Goal: Information Seeking & Learning: Learn about a topic

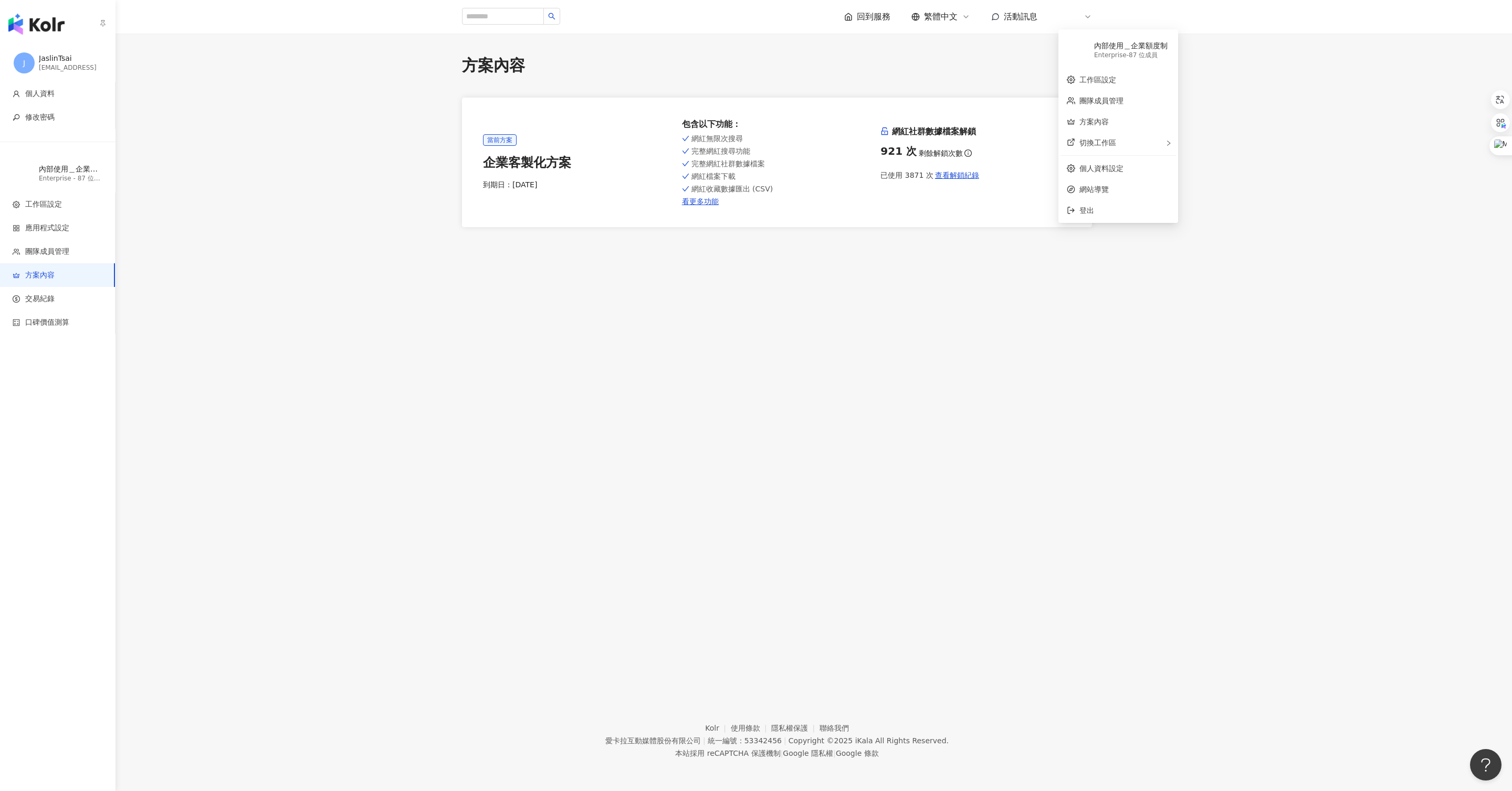
click at [47, 32] on img "button" at bounding box center [36, 24] width 56 height 21
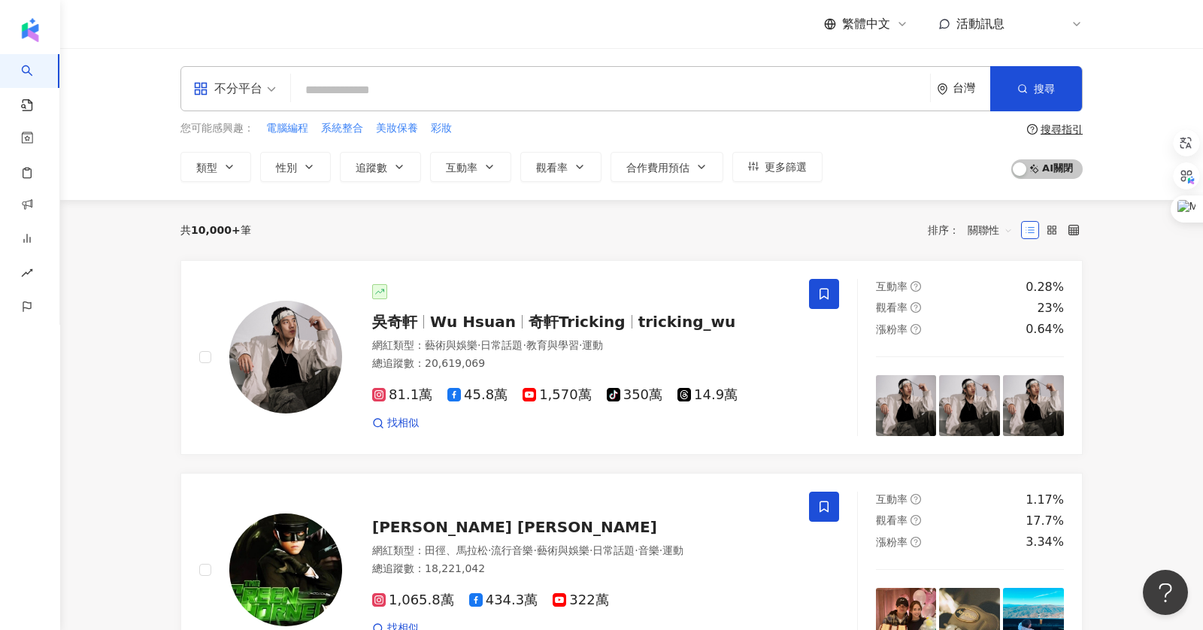
click at [283, 87] on div "不分平台" at bounding box center [234, 89] width 99 height 44
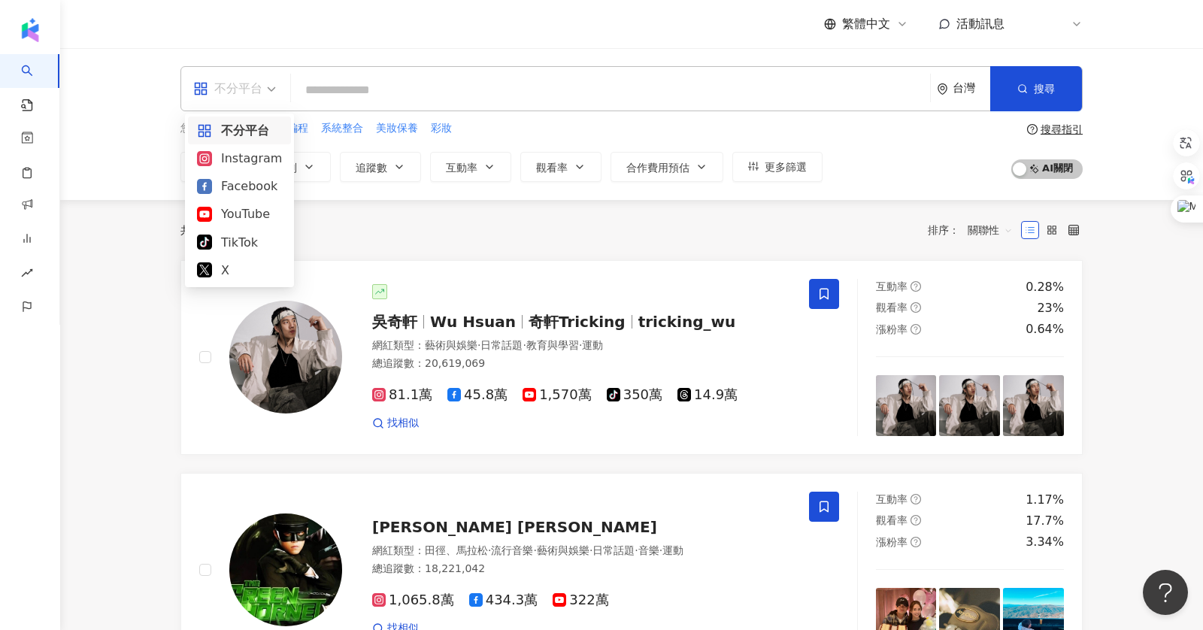
click at [340, 83] on input "search" at bounding box center [610, 90] width 627 height 29
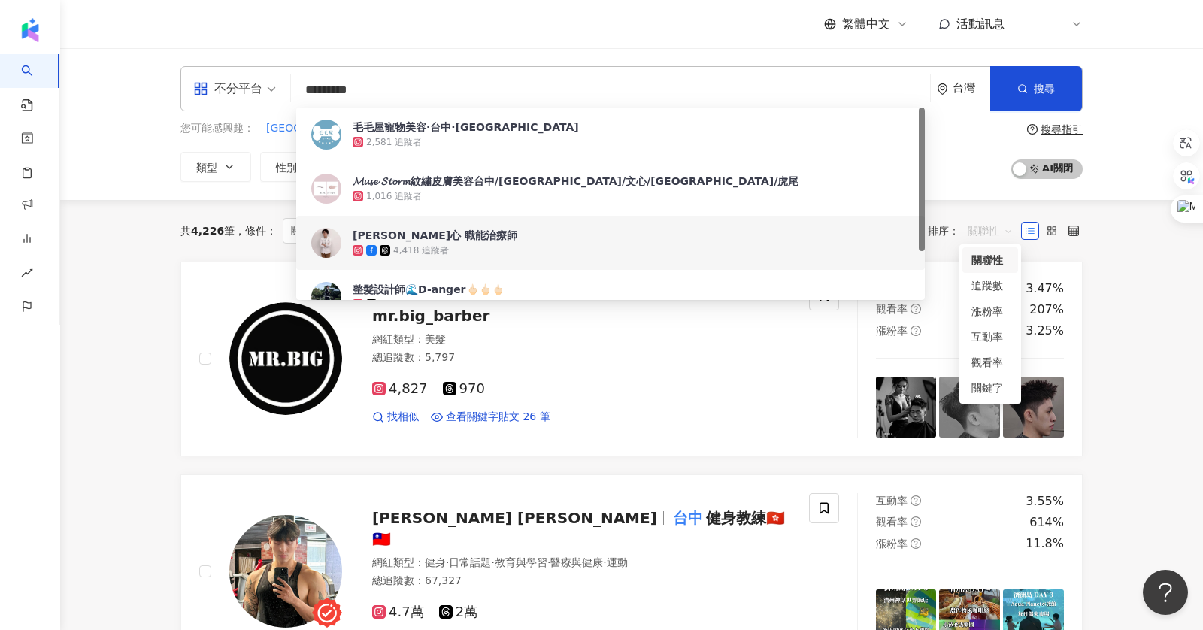
click at [988, 235] on span "關聯性" at bounding box center [989, 231] width 45 height 24
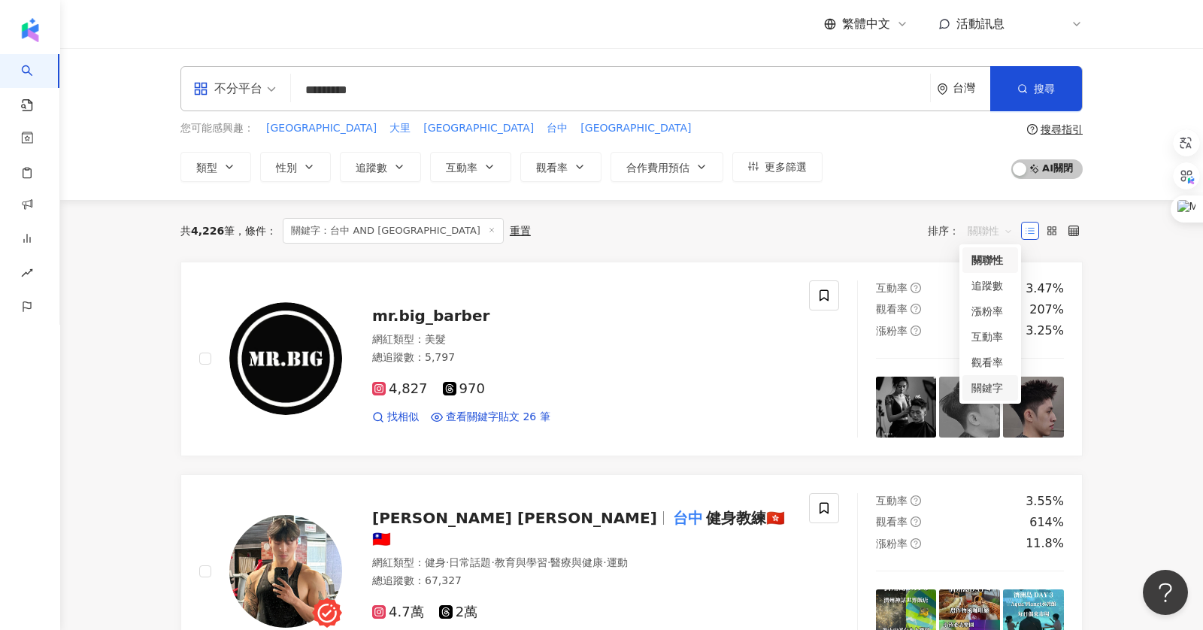
click at [993, 388] on div "關鍵字" at bounding box center [990, 388] width 38 height 17
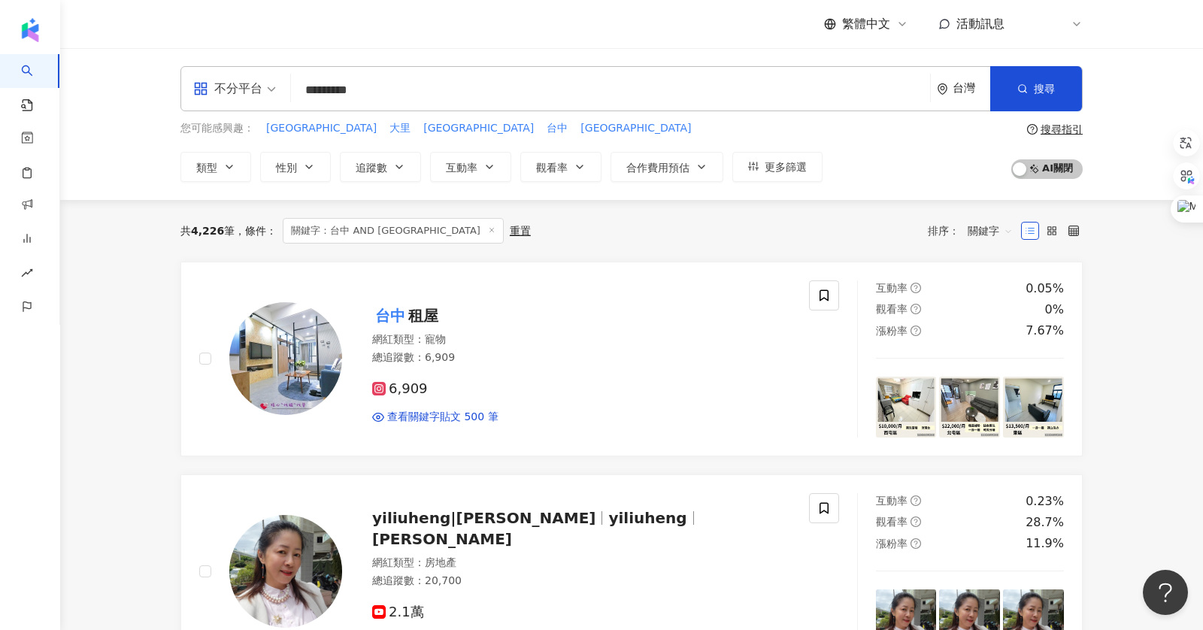
click at [481, 92] on input "*********" at bounding box center [610, 90] width 627 height 29
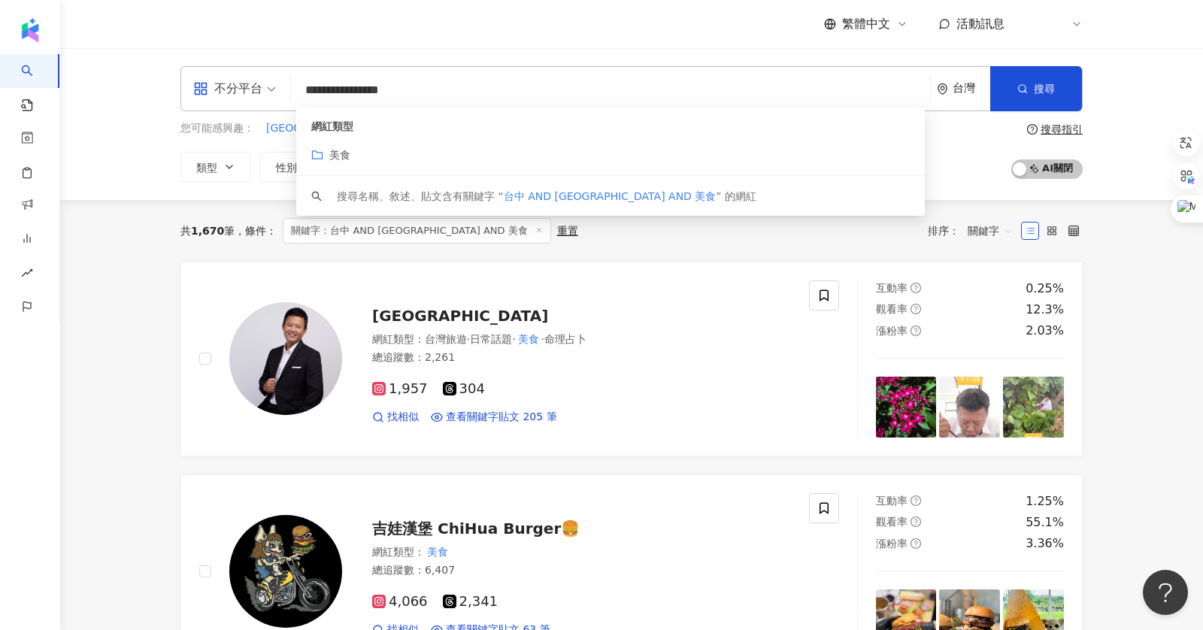
drag, startPoint x: 384, startPoint y: 92, endPoint x: 334, endPoint y: 91, distance: 49.6
click at [334, 91] on input "**********" at bounding box center [610, 90] width 627 height 29
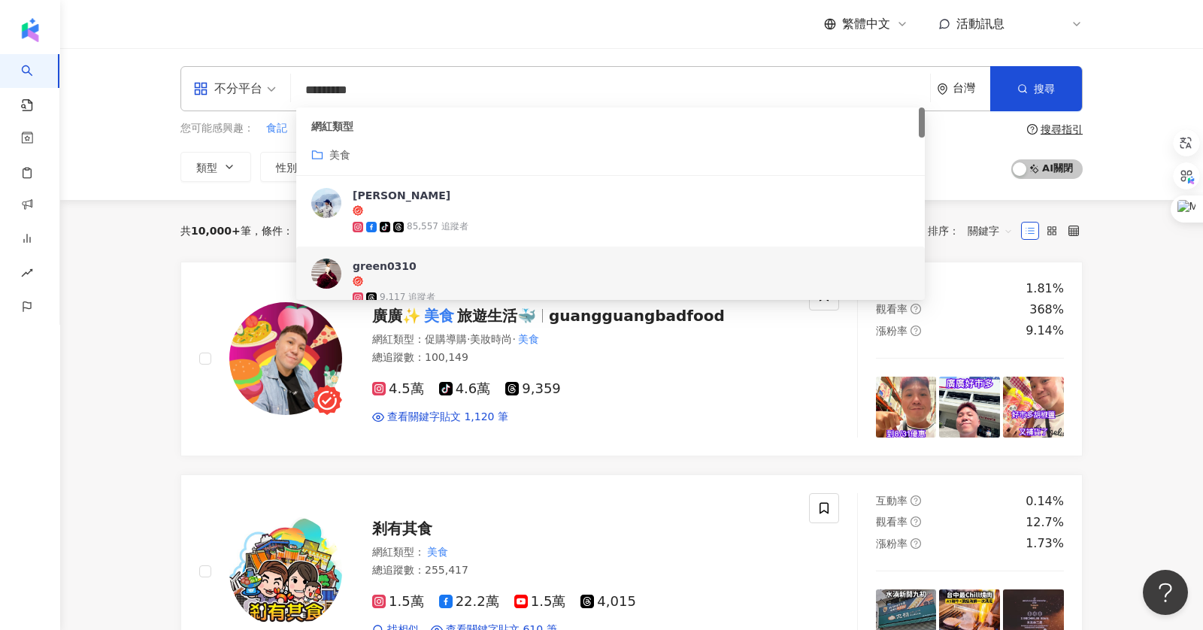
type input "*********"
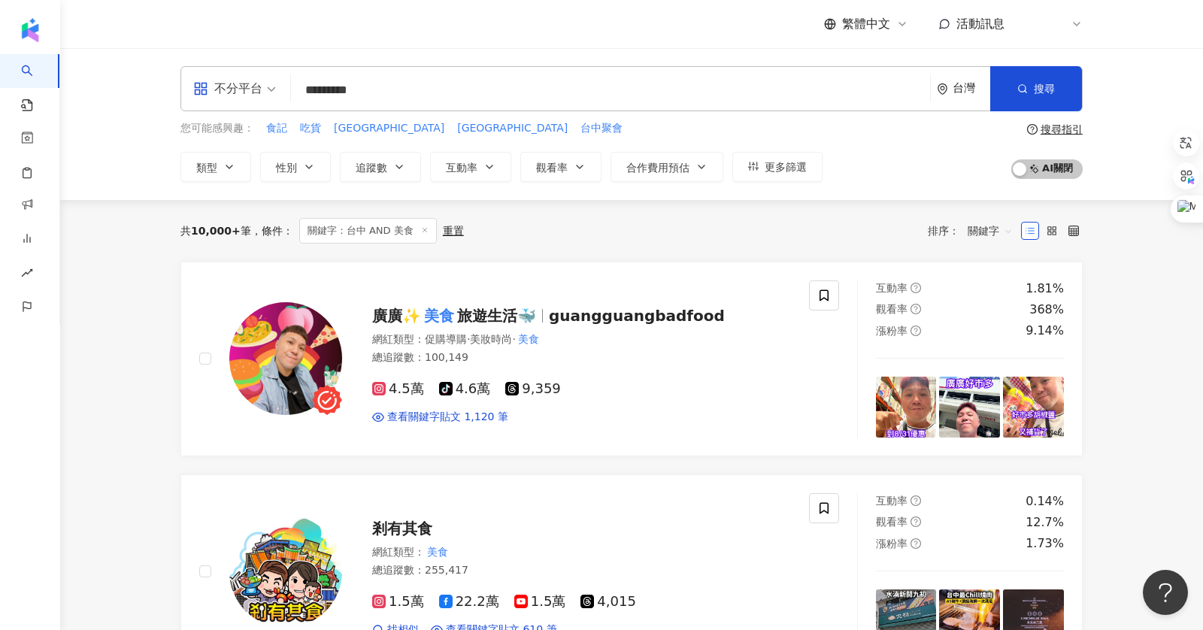
click at [365, 166] on span "追蹤數" at bounding box center [372, 168] width 32 height 12
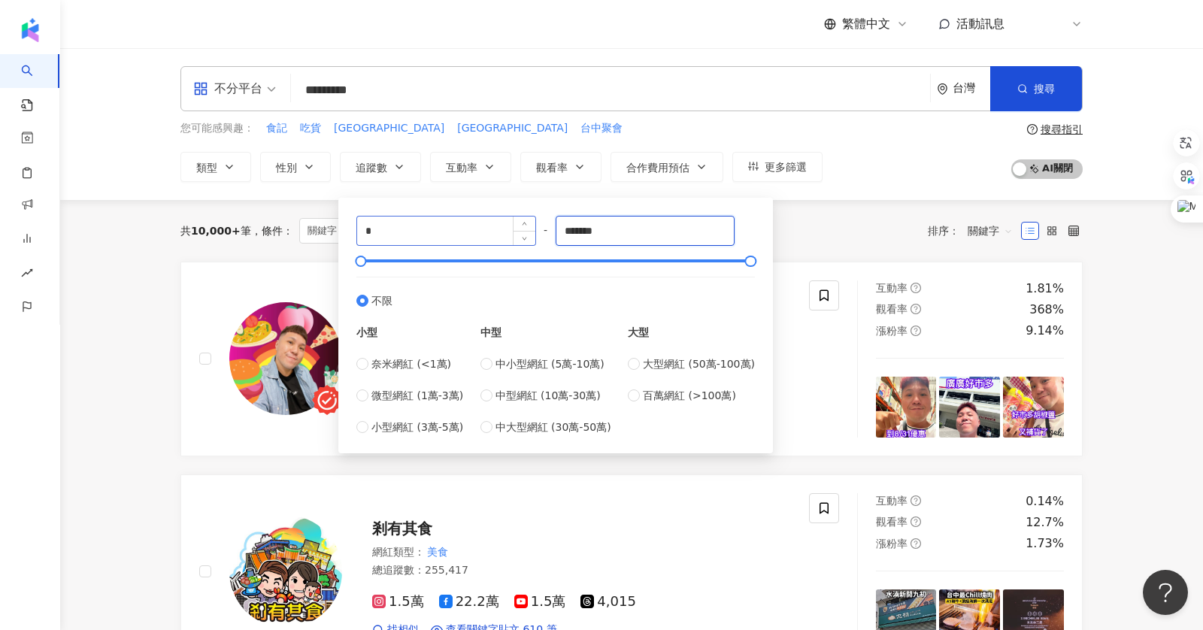
drag, startPoint x: 618, startPoint y: 230, endPoint x: 407, endPoint y: 217, distance: 210.8
click at [407, 217] on div "* - ******* 不限 小型 奈米網紅 (<1萬) 微型網紅 (1萬-3萬) 小型網紅 (3萬-5萬) 中型 中小型網紅 (5萬-10萬) 中型網紅 (…" at bounding box center [555, 325] width 398 height 219
type input "******"
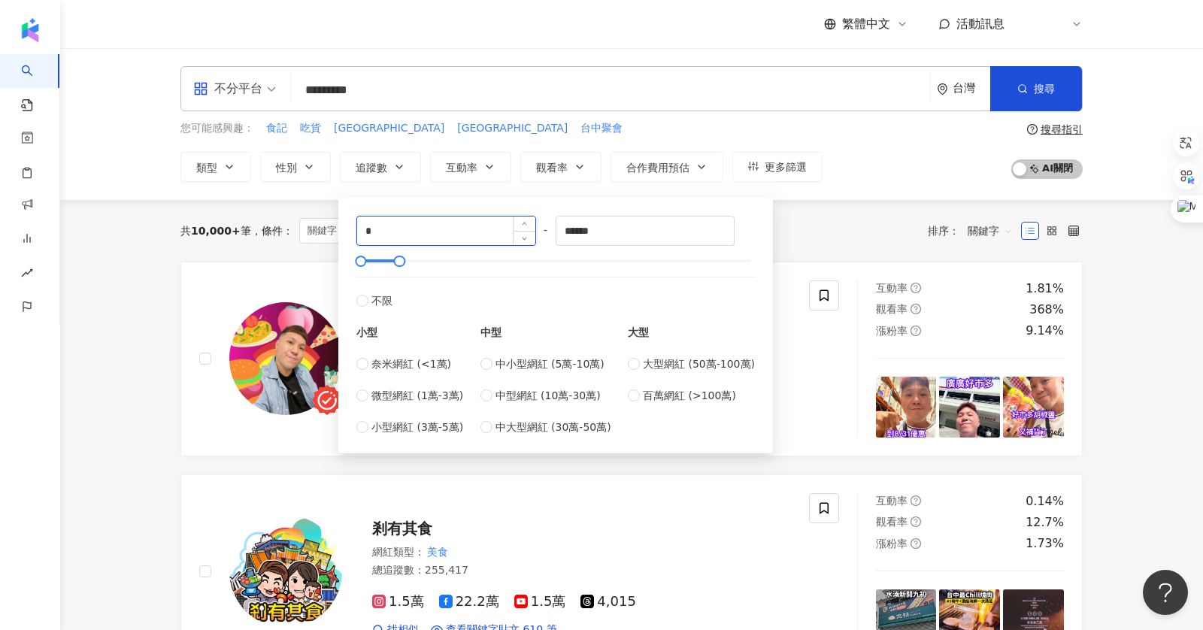
click at [389, 227] on input "*" at bounding box center [446, 230] width 178 height 29
type input "****"
click at [124, 102] on div "不分平台 ********* 台灣 搜尋 14a2791c-108a-4891-ab7c-b3acbb43a4b0 195132b6-4212-4d2d-89…" at bounding box center [631, 124] width 1142 height 152
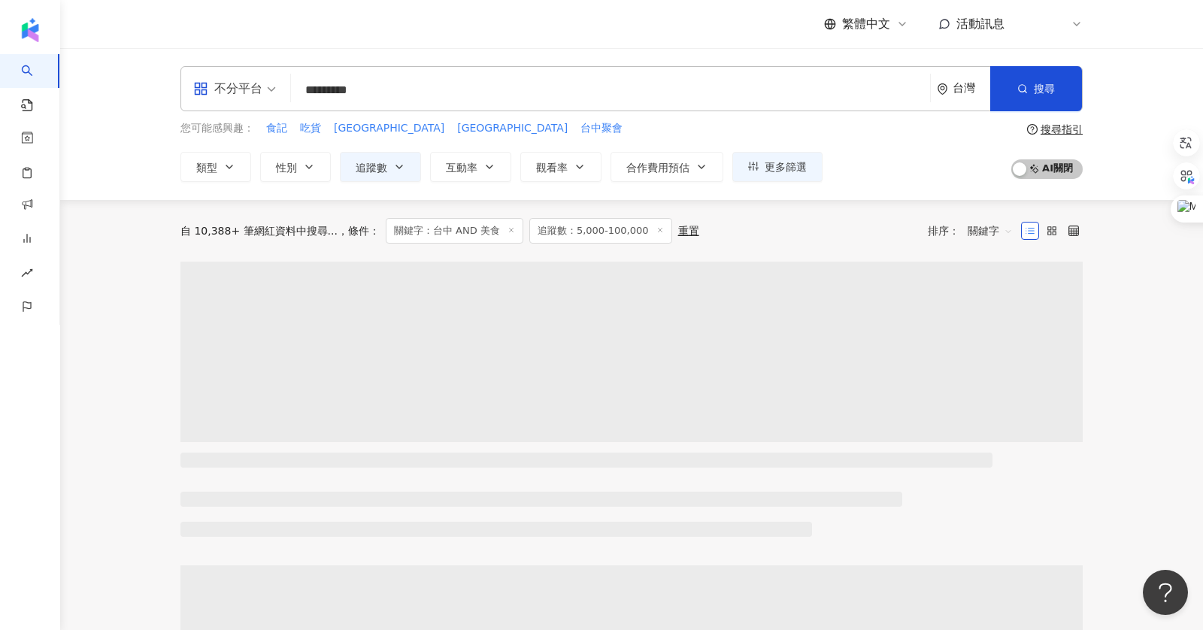
click at [229, 82] on div "不分平台" at bounding box center [227, 89] width 69 height 24
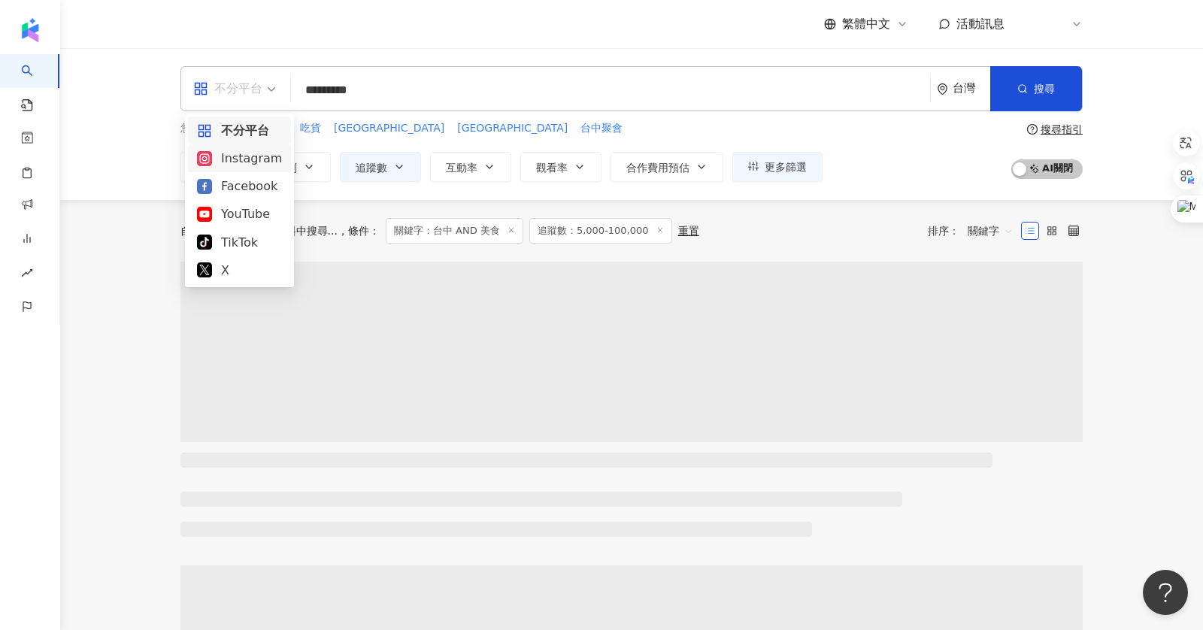
click at [230, 149] on div "Instagram" at bounding box center [239, 158] width 85 height 19
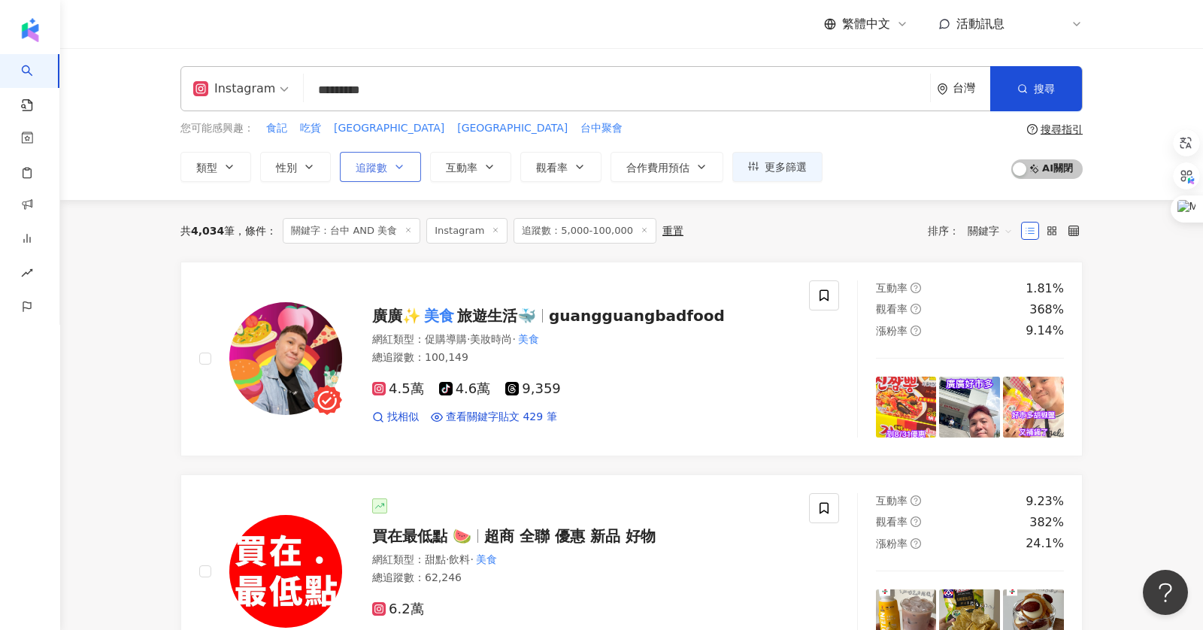
click at [389, 156] on button "追蹤數" at bounding box center [380, 167] width 81 height 30
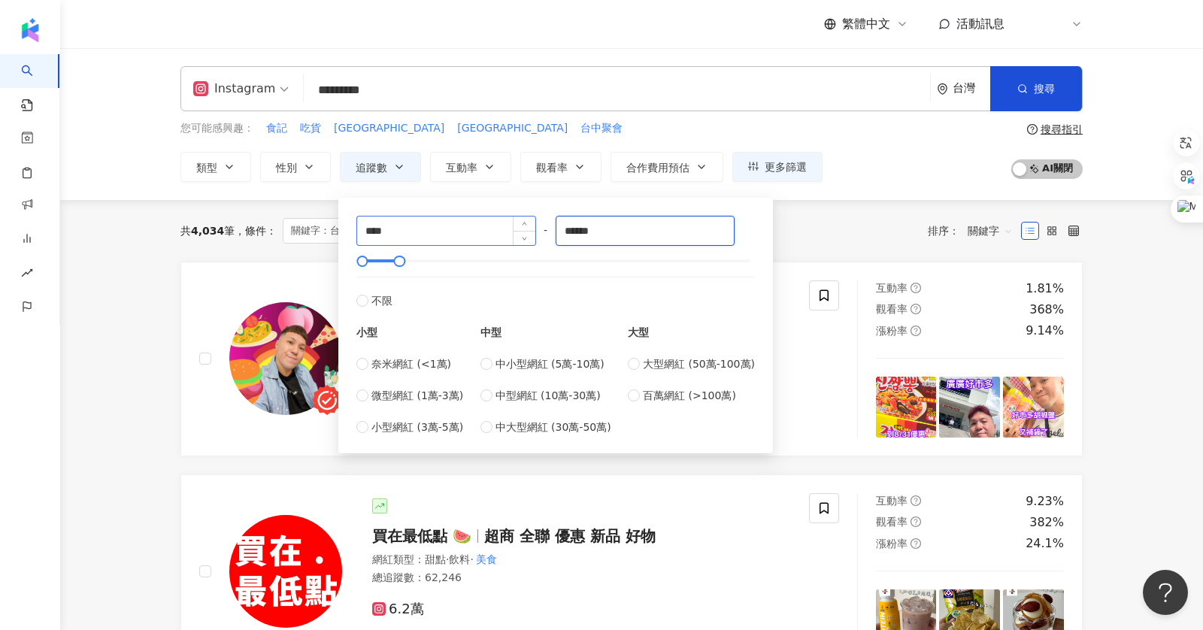
drag, startPoint x: 619, startPoint y: 226, endPoint x: 462, endPoint y: 226, distance: 157.1
click at [462, 226] on div "**** - ****** 不限 小型 奈米網紅 (<1萬) 微型網紅 (1萬-3萬) 小型網紅 (3萬-5萬) 中型 中小型網紅 (5萬-10萬) 中型網紅…" at bounding box center [555, 325] width 398 height 219
type input "*****"
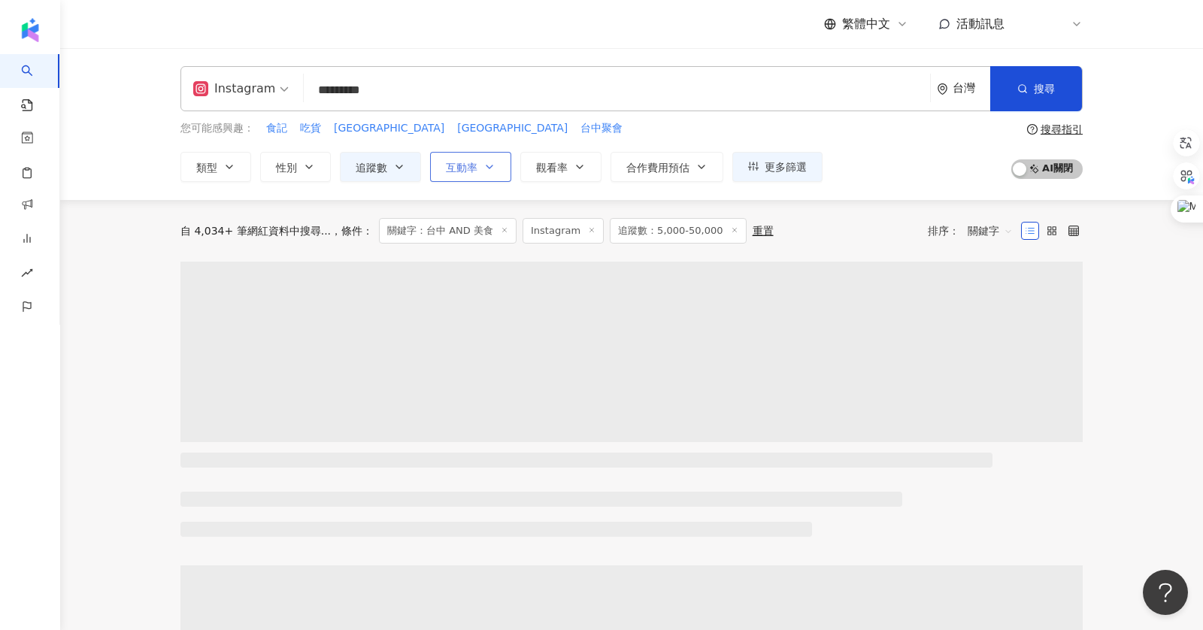
click at [483, 168] on icon "button" at bounding box center [489, 167] width 12 height 12
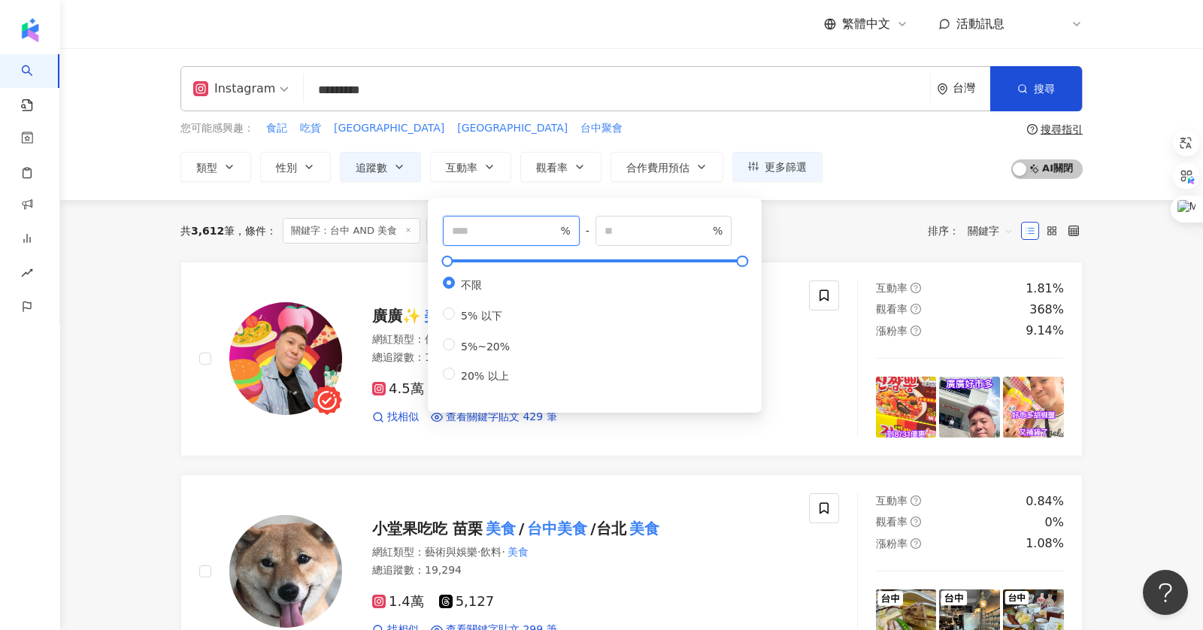
click at [487, 233] on input "number" at bounding box center [504, 230] width 105 height 17
type input "*"
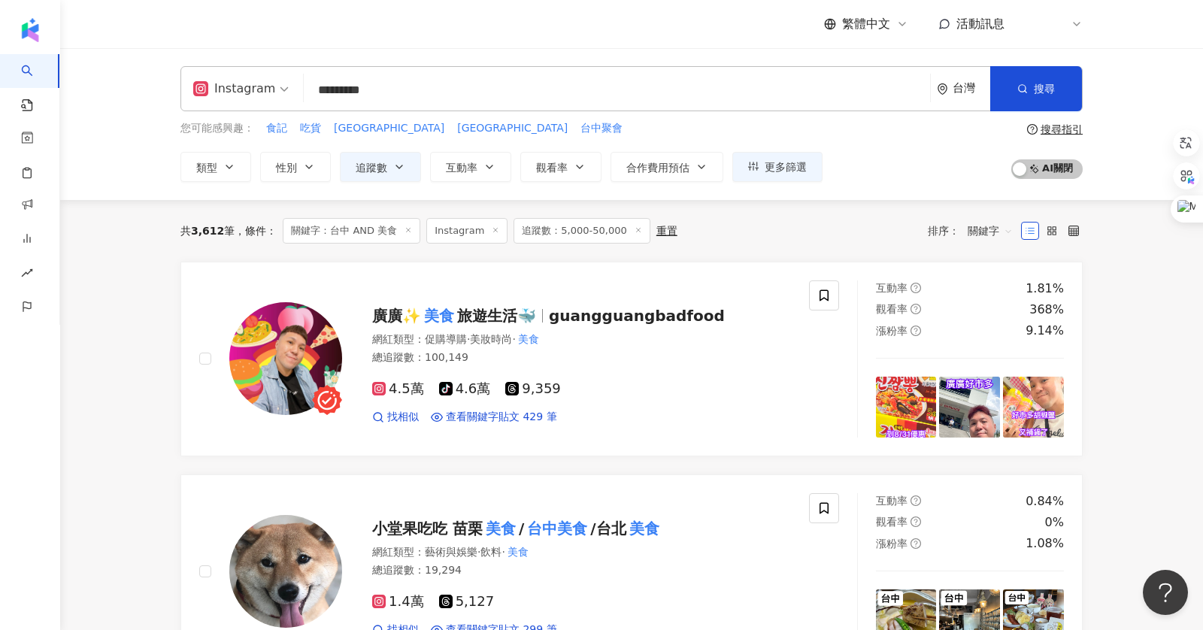
click at [143, 198] on div "Instagram ********* 台灣 搜尋 14a2791c-108a-4891-ab7c-b3acbb43a4b0 195132b6-4212-4d…" at bounding box center [631, 124] width 1142 height 152
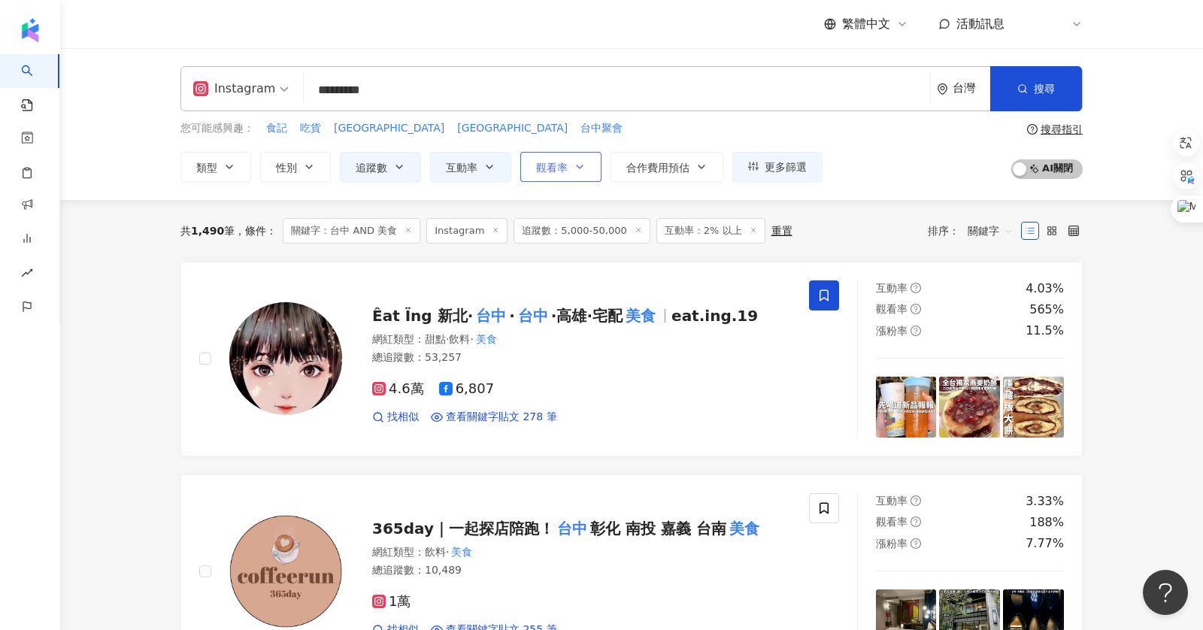
click at [555, 175] on button "觀看率" at bounding box center [560, 167] width 81 height 30
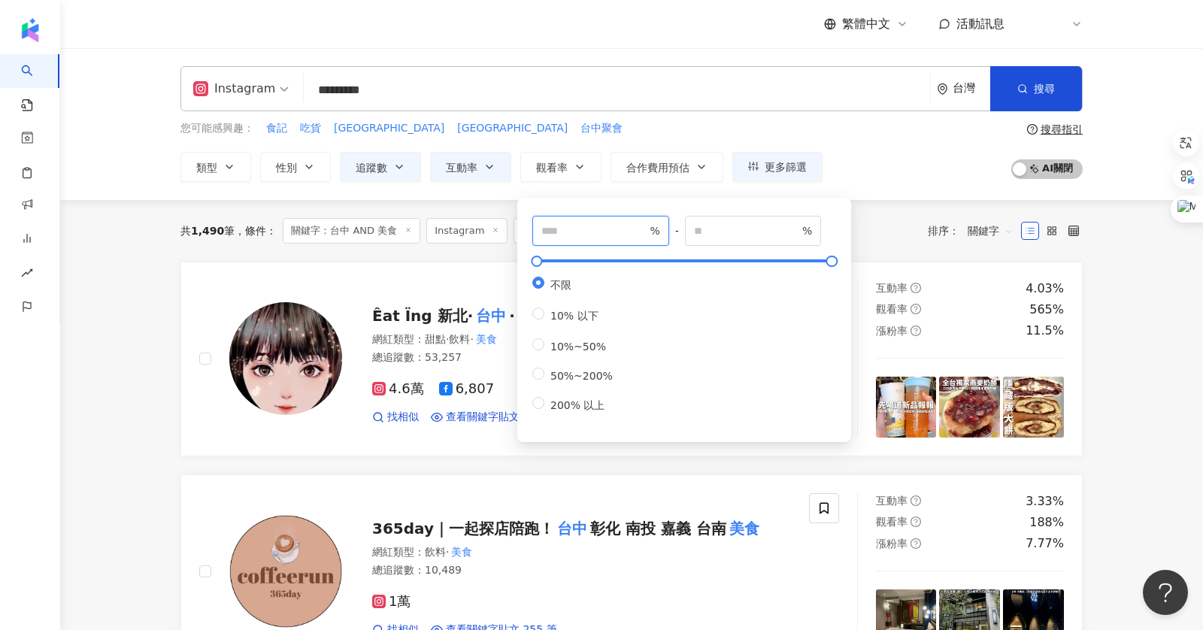
click at [567, 230] on input "number" at bounding box center [593, 230] width 105 height 17
type input "***"
click at [541, 130] on div "您可能感興趣： 食記 吃貨 [GEOGRAPHIC_DATA] [GEOGRAPHIC_DATA] 台中聚會" at bounding box center [501, 128] width 642 height 17
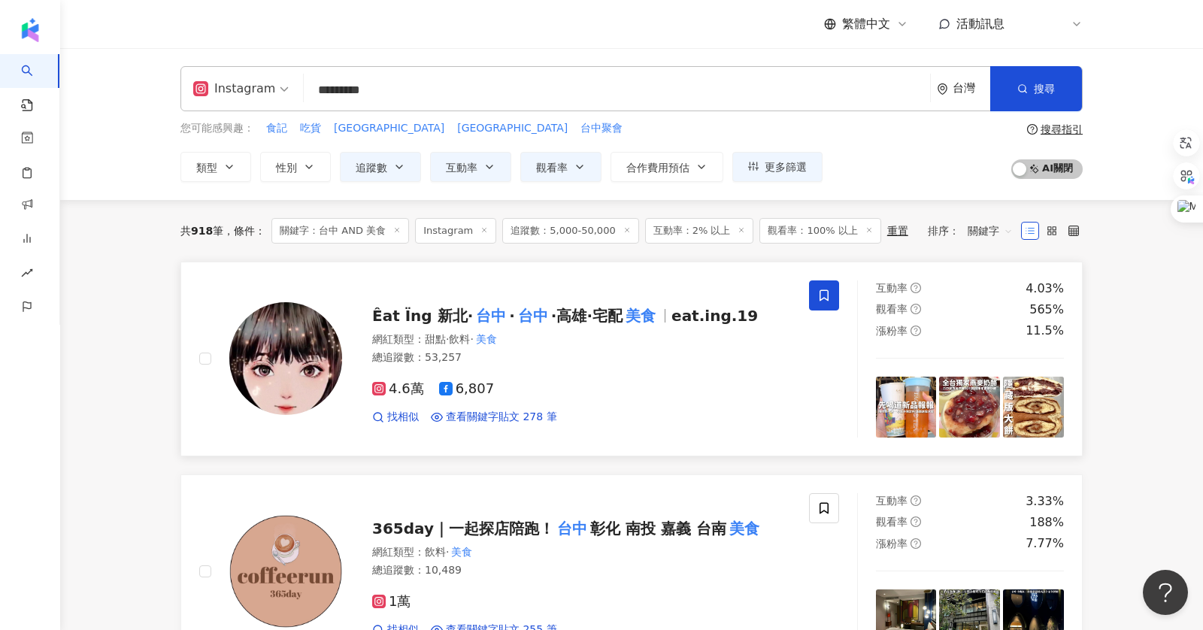
click at [551, 320] on span "·高雄·宅配" at bounding box center [586, 316] width 71 height 18
click at [1081, 222] on label at bounding box center [1073, 231] width 18 height 18
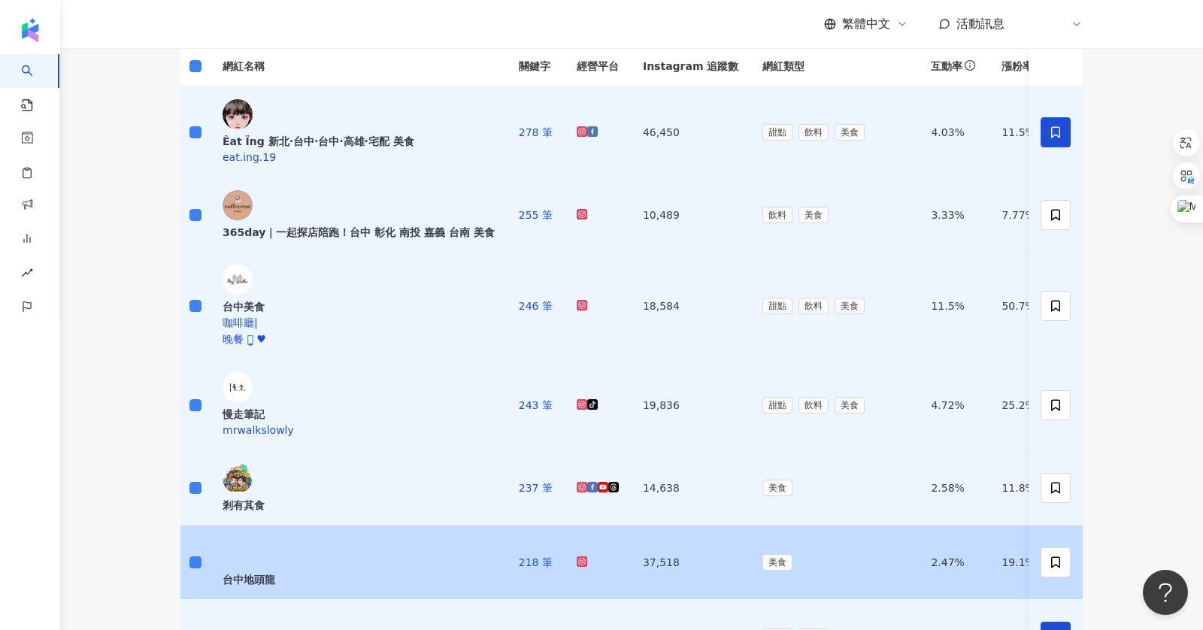
scroll to position [528, 0]
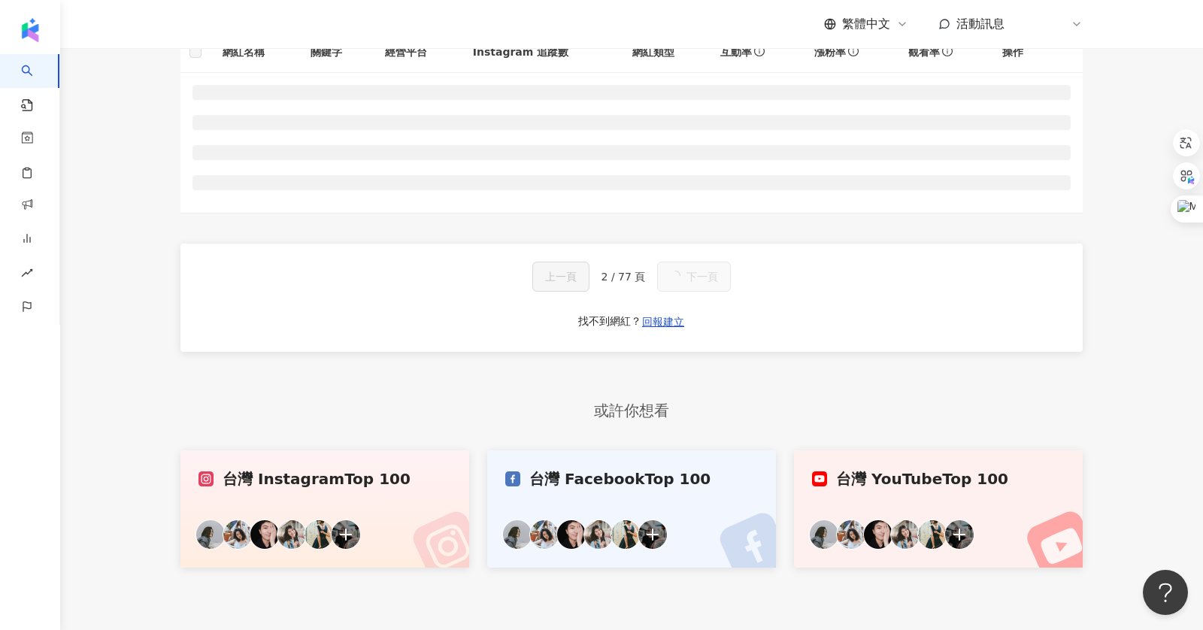
scroll to position [0, 0]
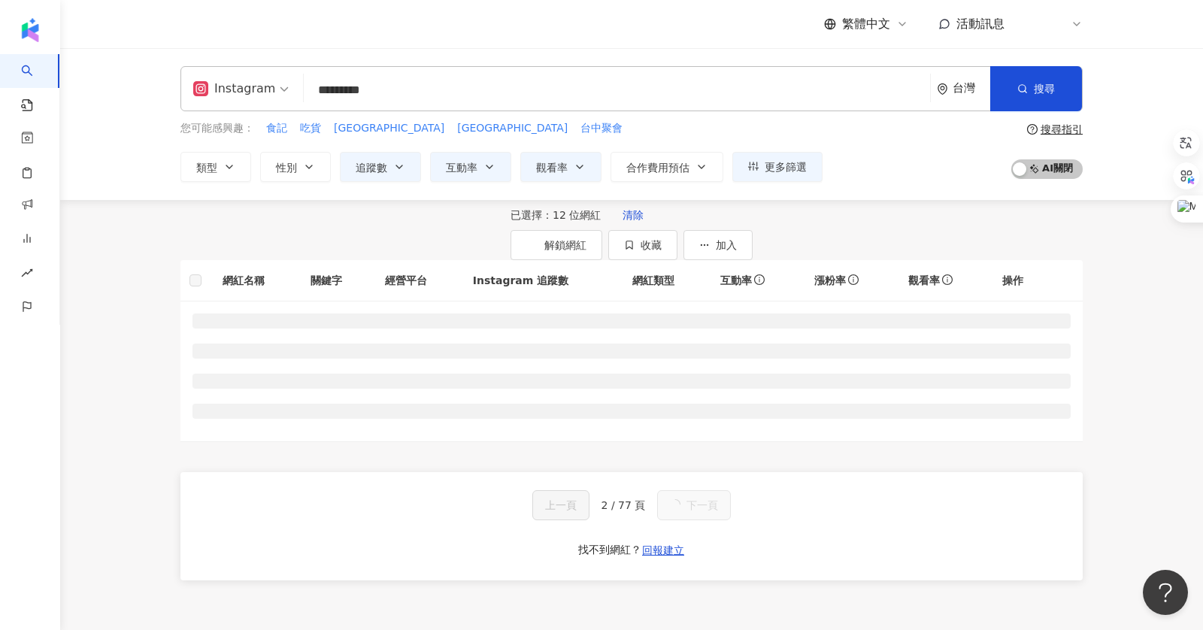
click at [197, 289] on label at bounding box center [195, 280] width 12 height 17
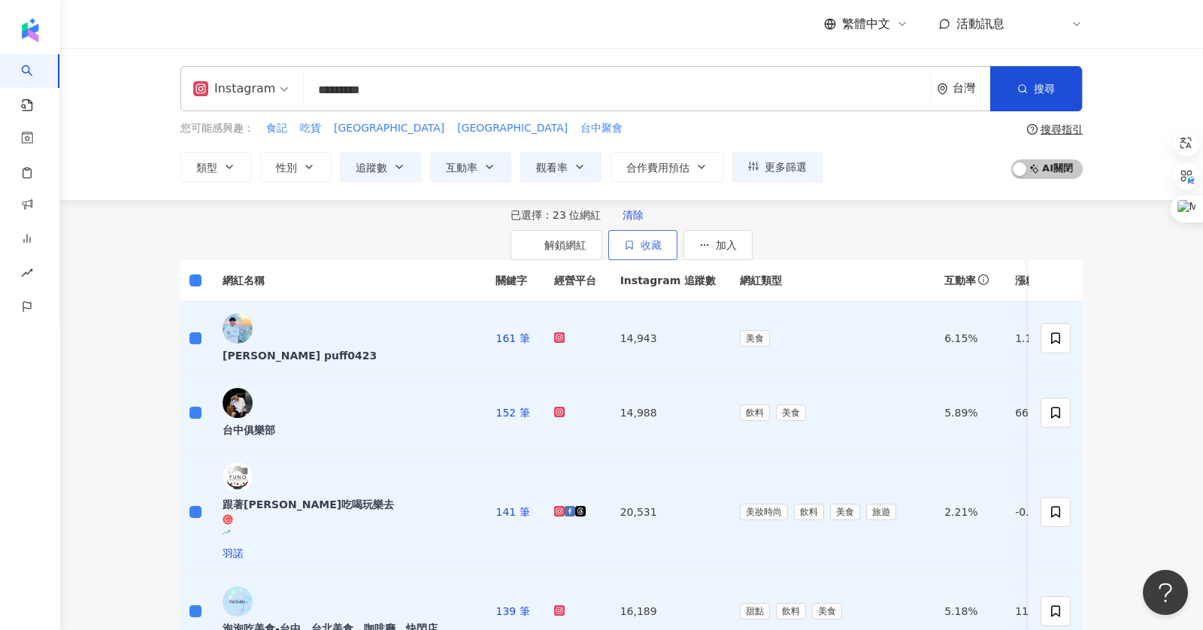
click at [677, 250] on button "收藏" at bounding box center [642, 245] width 69 height 30
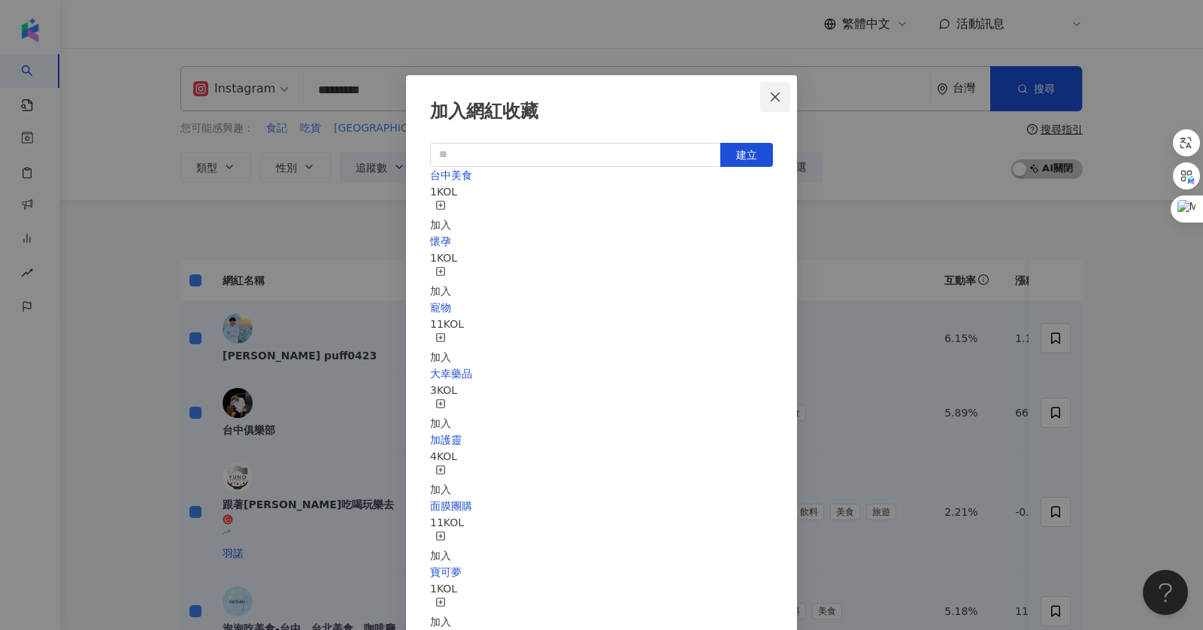
click at [776, 92] on icon "close" at bounding box center [775, 97] width 12 height 12
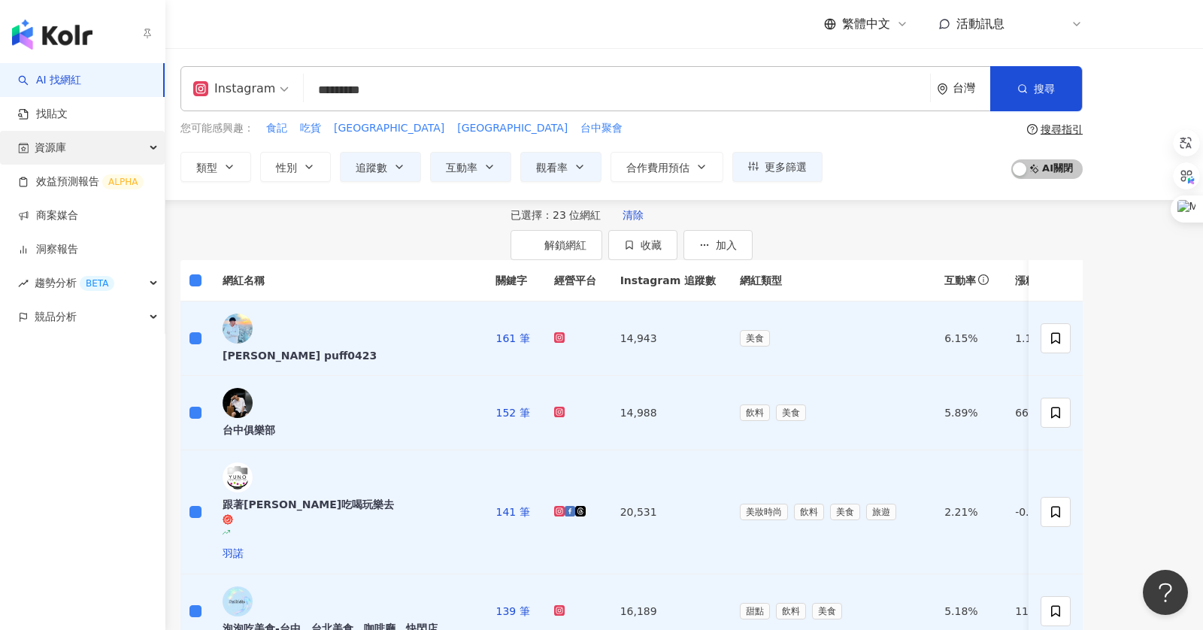
click at [111, 146] on div "資源庫" at bounding box center [82, 148] width 165 height 34
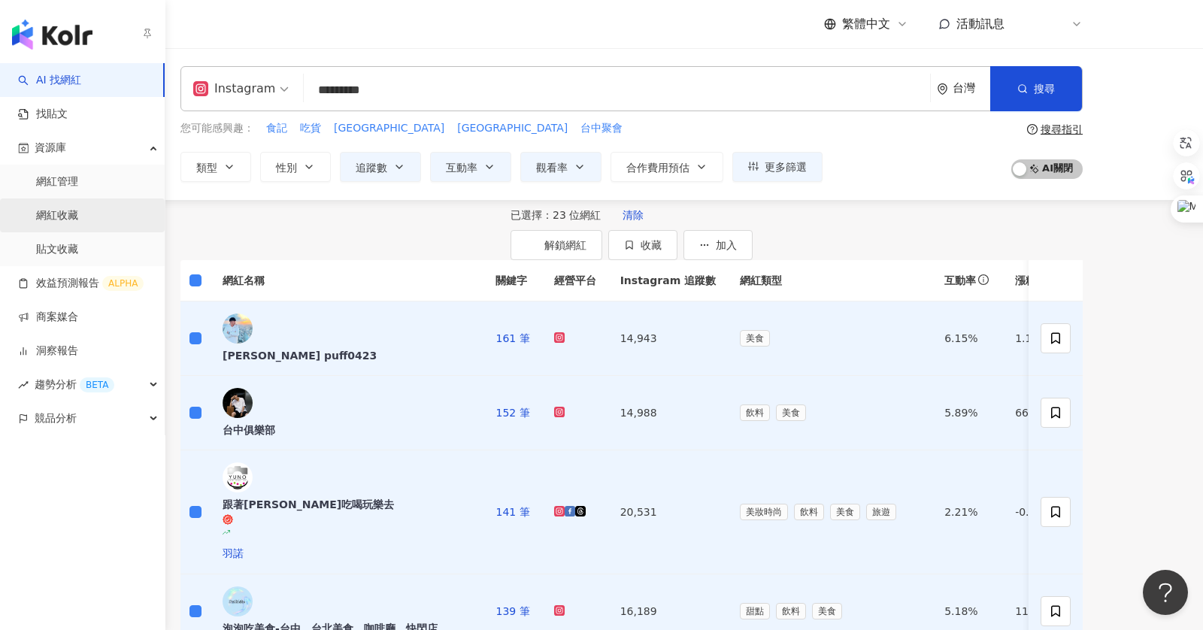
click at [78, 215] on link "網紅收藏" at bounding box center [57, 215] width 42 height 15
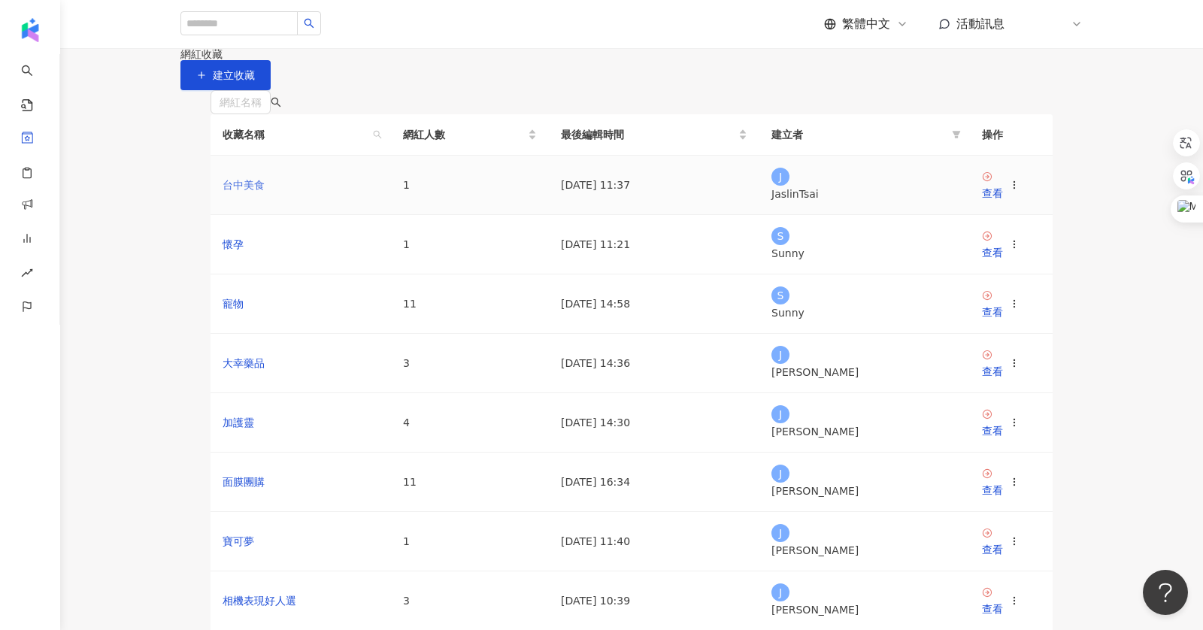
click at [248, 191] on link "台中美食" at bounding box center [243, 185] width 42 height 12
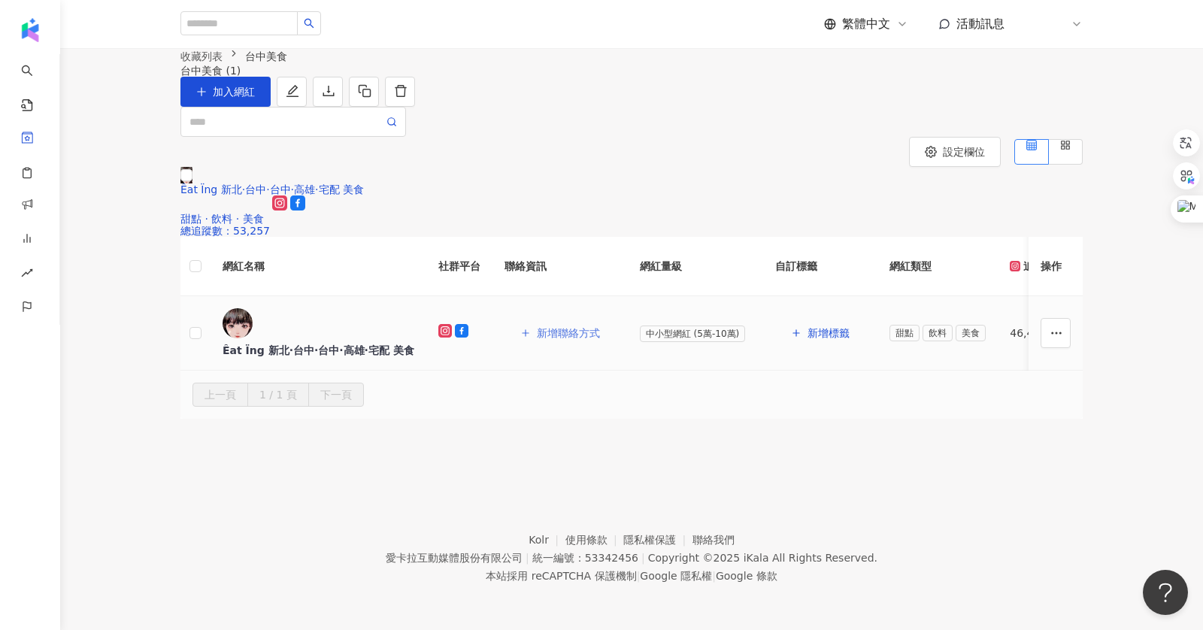
click at [537, 339] on span "新增聯絡方式" at bounding box center [568, 333] width 63 height 12
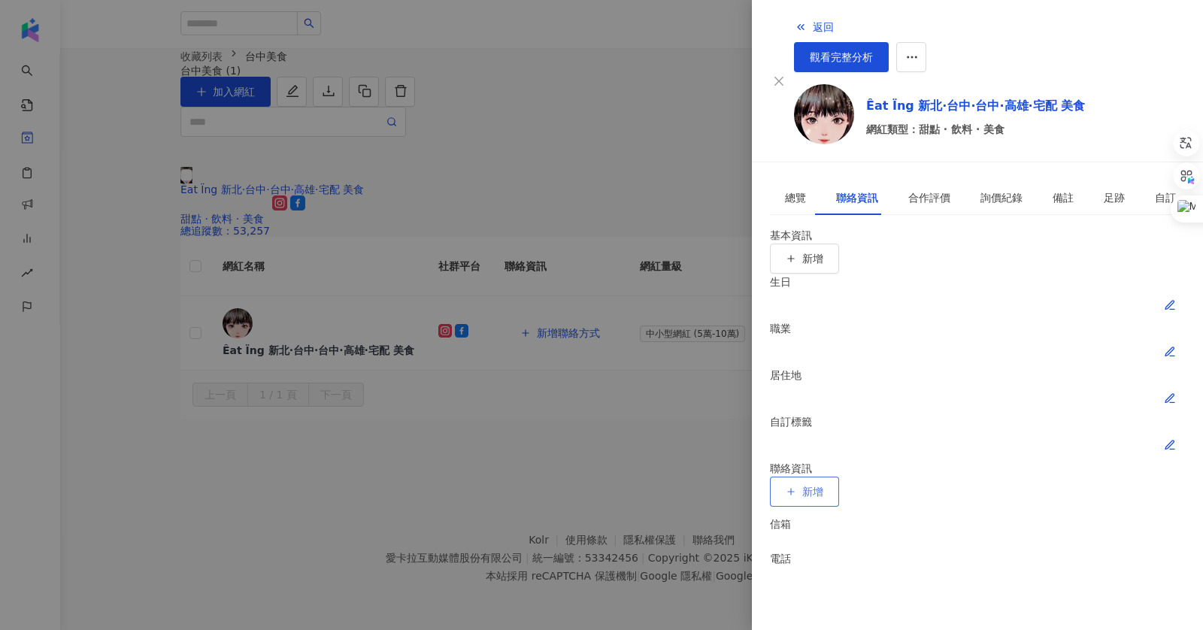
click at [839, 477] on button "新增" at bounding box center [804, 492] width 69 height 30
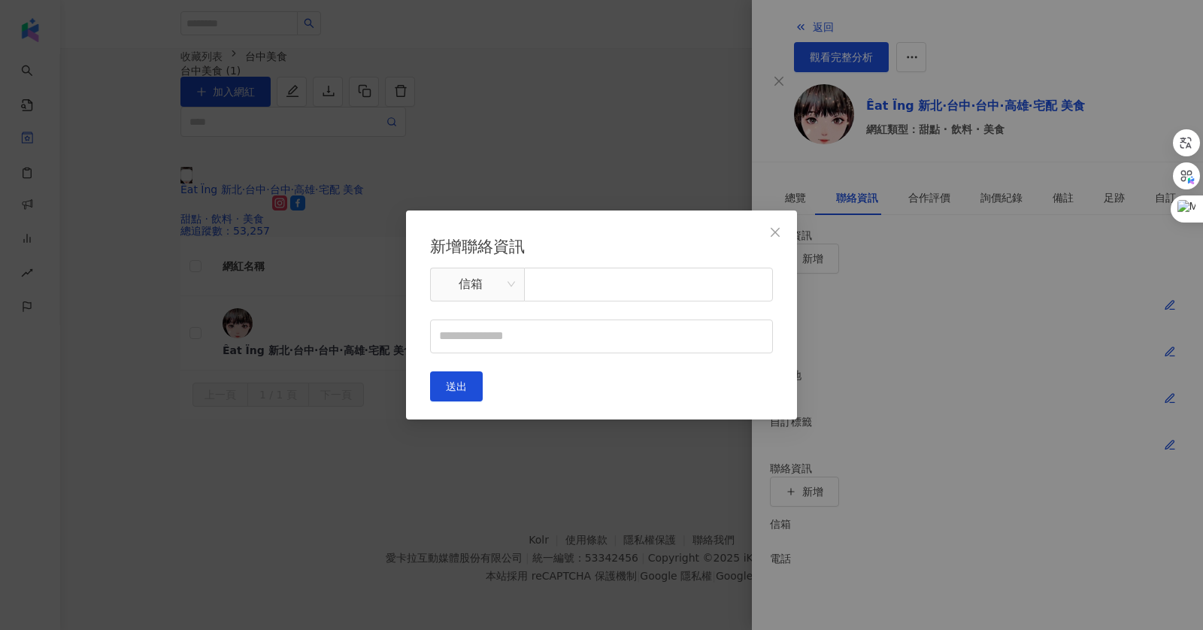
click at [758, 215] on div "新增聯絡資訊 信箱 送出" at bounding box center [601, 314] width 391 height 209
click at [777, 228] on icon "close" at bounding box center [774, 232] width 9 height 9
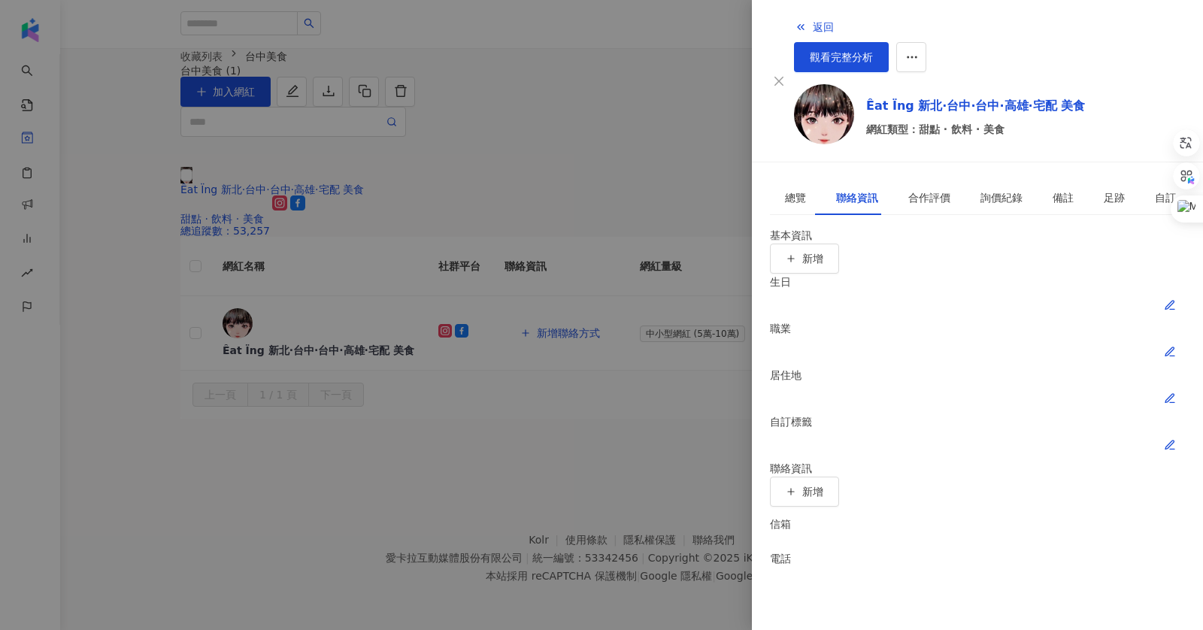
click at [466, 476] on div at bounding box center [601, 315] width 1203 height 630
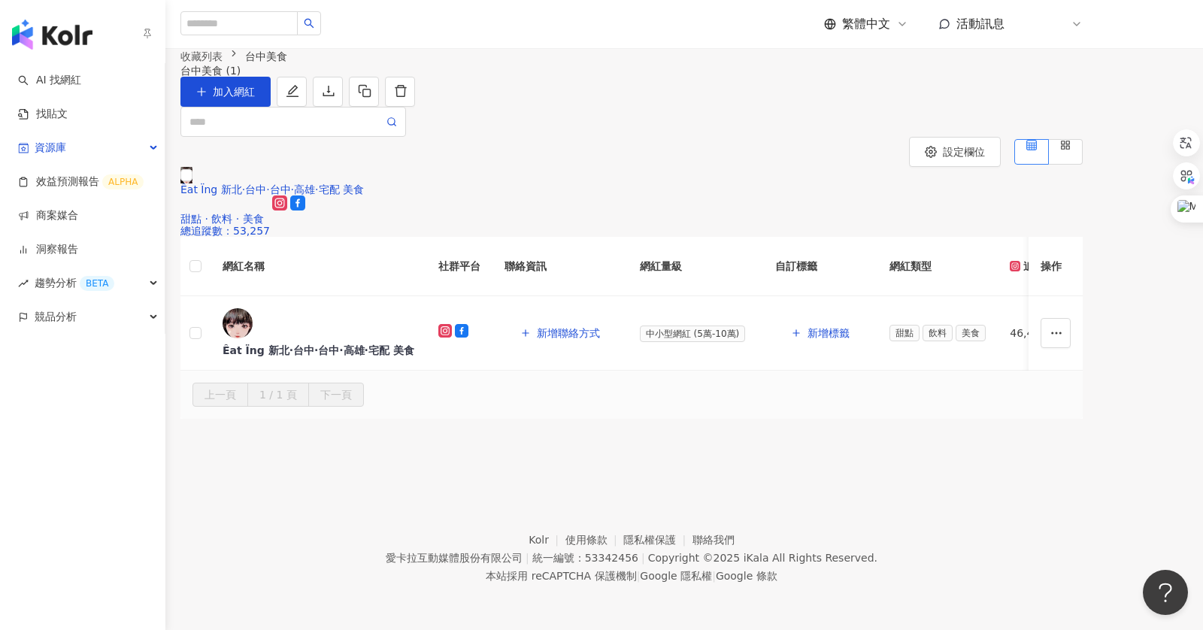
click at [32, 32] on img "button" at bounding box center [52, 35] width 80 height 30
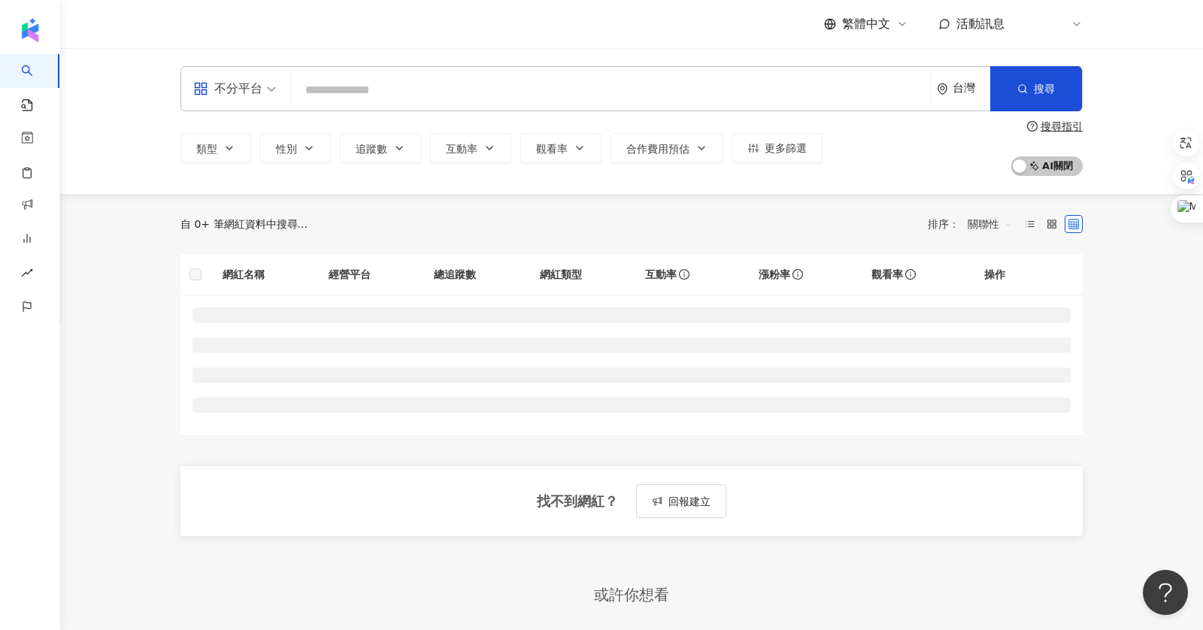
click at [351, 83] on input "search" at bounding box center [610, 90] width 627 height 29
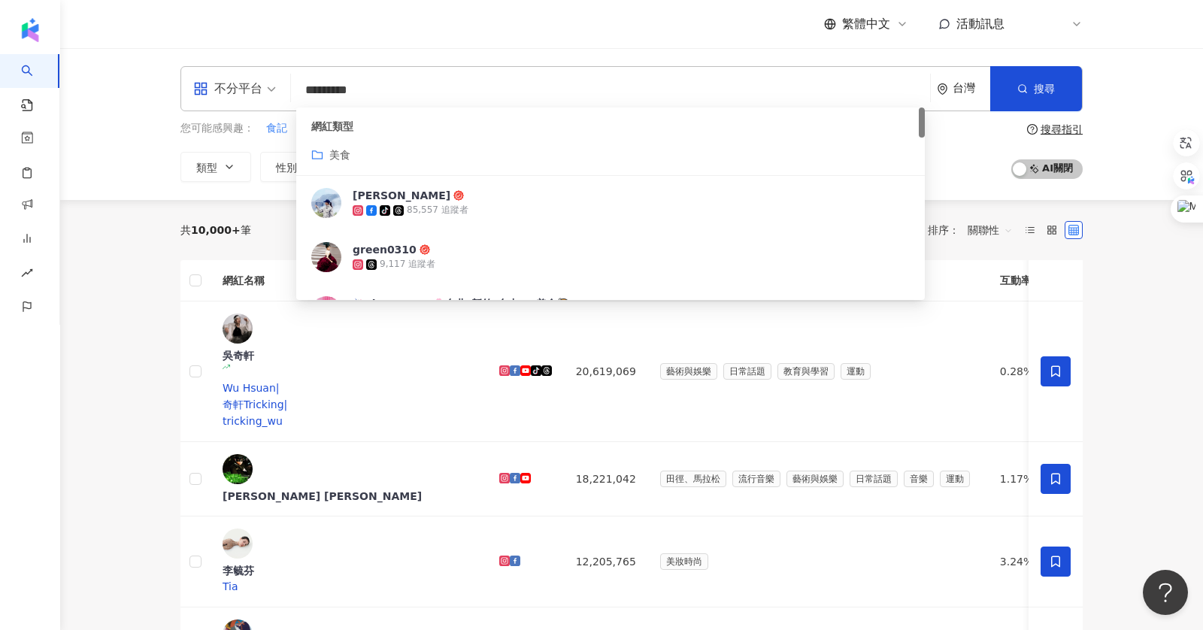
type input "*********"
click at [434, 74] on div "不分平台 ********* 台灣 搜尋 customizedTag 網紅類型 美食 Vanessa tiktok-icon 85,557 追蹤者 green…" at bounding box center [631, 88] width 902 height 45
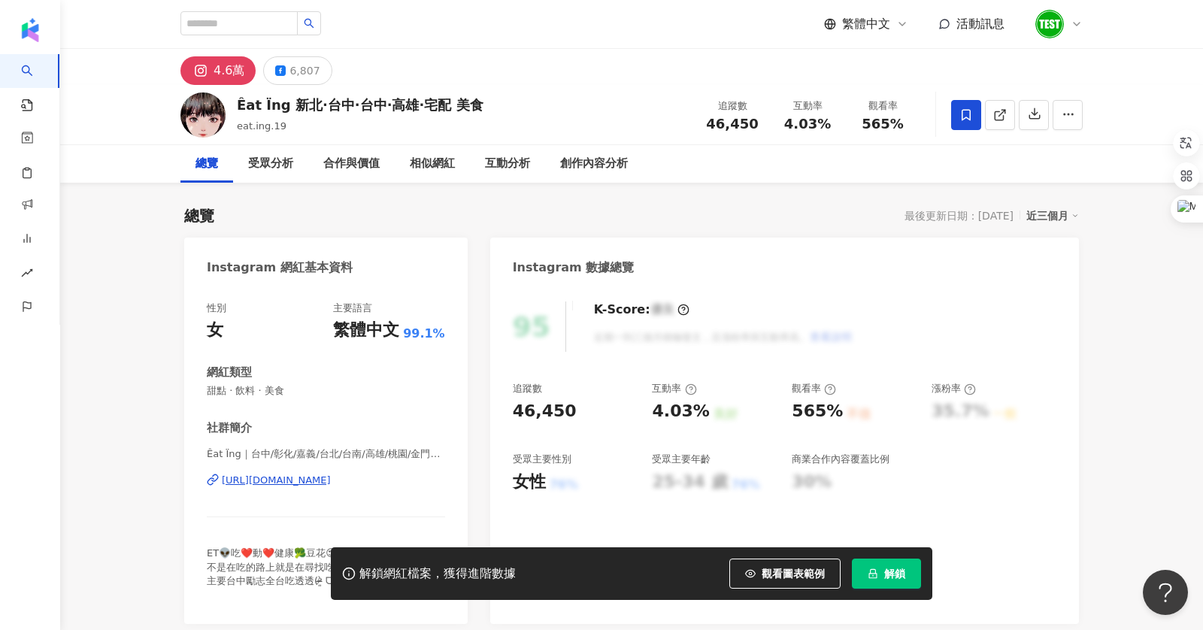
scroll to position [138, 0]
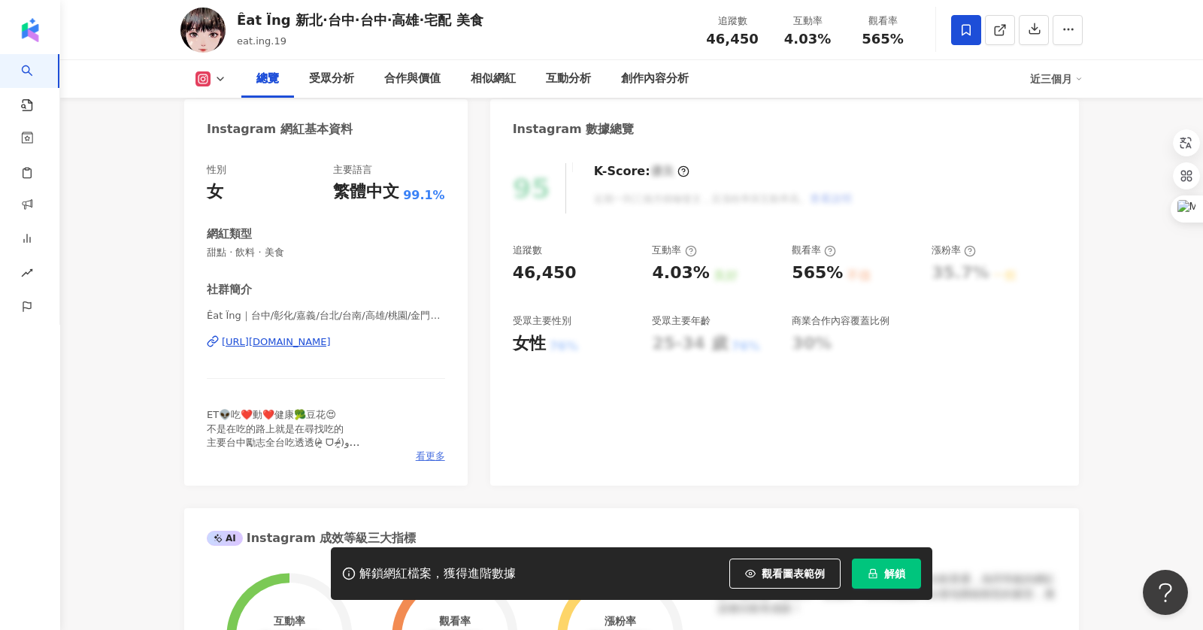
click at [435, 451] on span "看更多" at bounding box center [430, 456] width 29 height 14
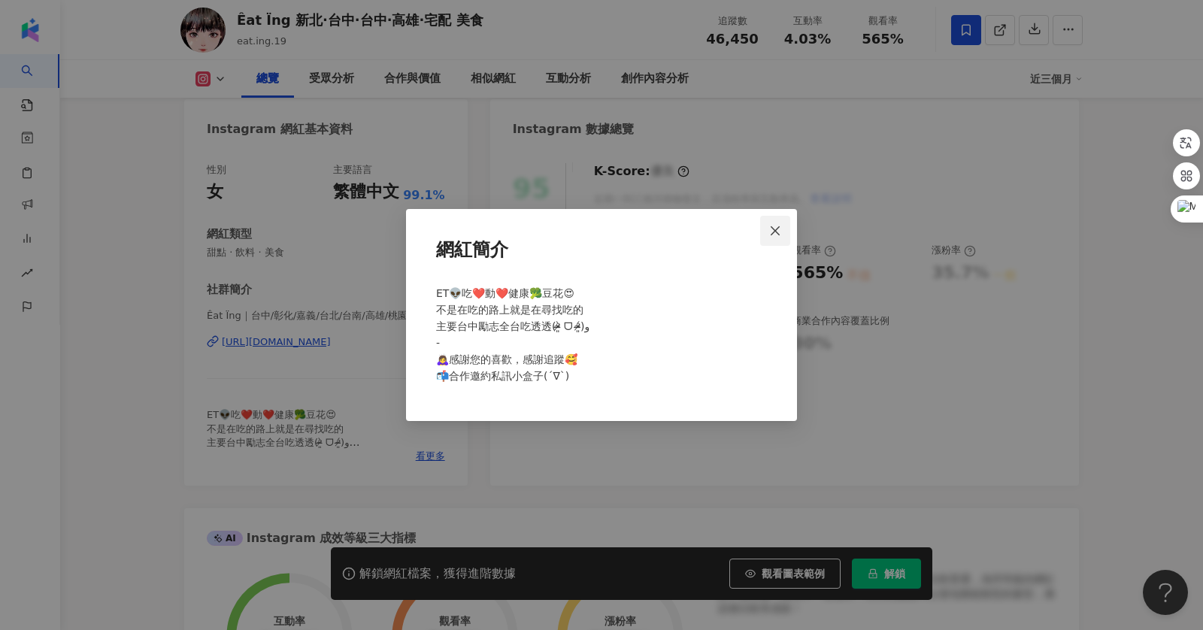
click at [783, 231] on span "Close" at bounding box center [775, 231] width 30 height 12
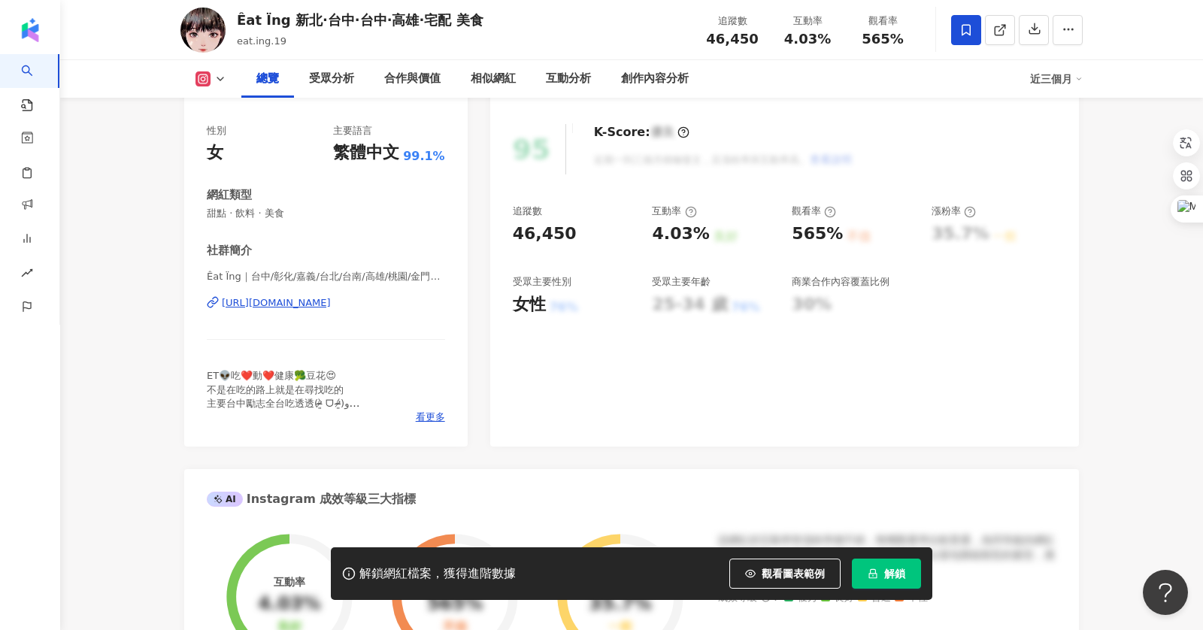
scroll to position [179, 0]
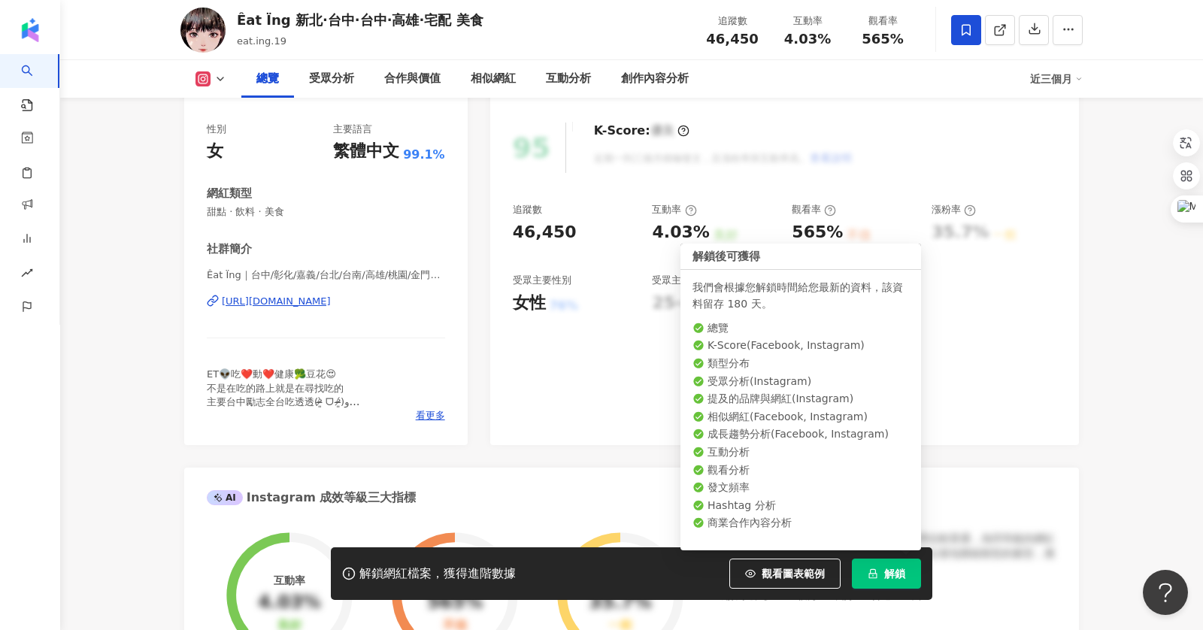
click at [894, 571] on span "解鎖" at bounding box center [894, 573] width 21 height 12
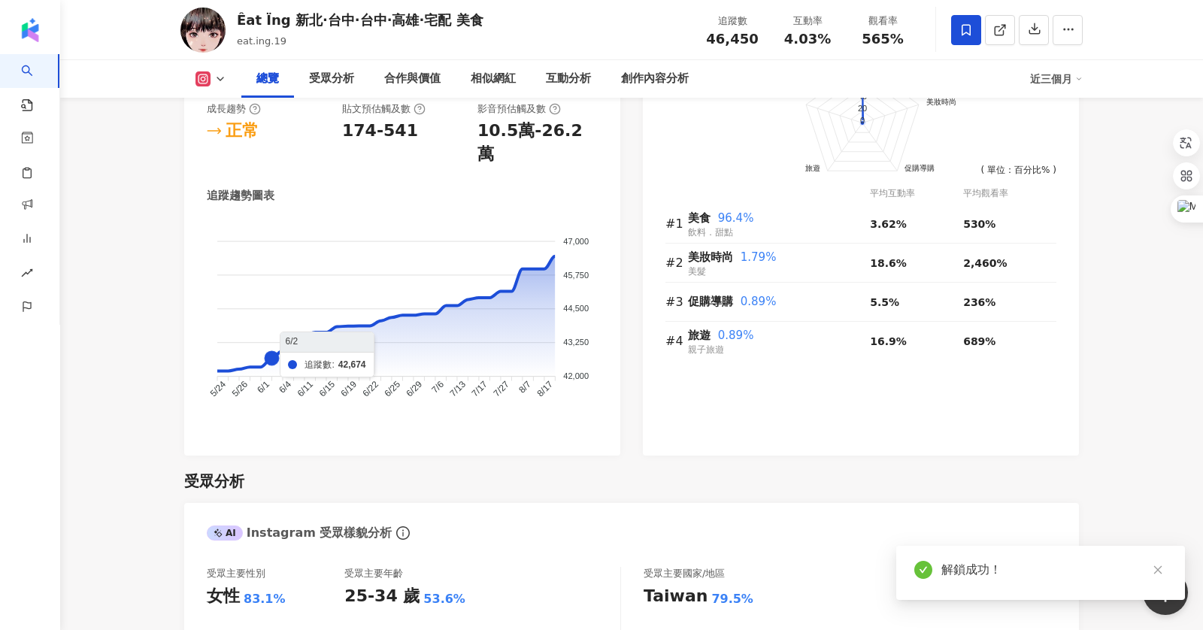
scroll to position [824, 0]
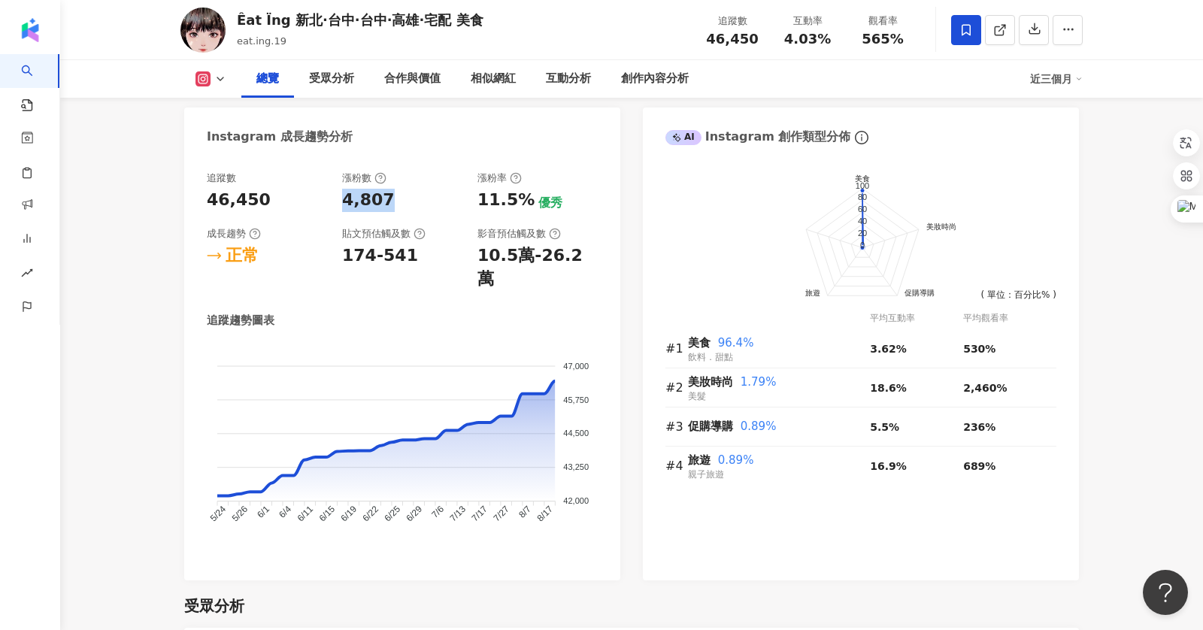
drag, startPoint x: 339, startPoint y: 197, endPoint x: 455, endPoint y: 197, distance: 115.7
click at [455, 197] on div "追蹤數 46,450 漲粉數 4,807 漲粉率 11.5% 優秀 成長趨勢 正常 貼文預估觸及數 174-541 影音預估觸及數 10.5萬-26.2萬" at bounding box center [402, 231] width 391 height 120
click at [455, 197] on div "4,807" at bounding box center [402, 200] width 120 height 23
drag, startPoint x: 337, startPoint y: 195, endPoint x: 440, endPoint y: 195, distance: 103.0
click at [440, 195] on div "追蹤數 46,450 漲粉數 4,807 漲粉率 11.5% 優秀 成長趨勢 正常 貼文預估觸及數 174-541 影音預估觸及數 10.5萬-26.2萬" at bounding box center [402, 231] width 391 height 120
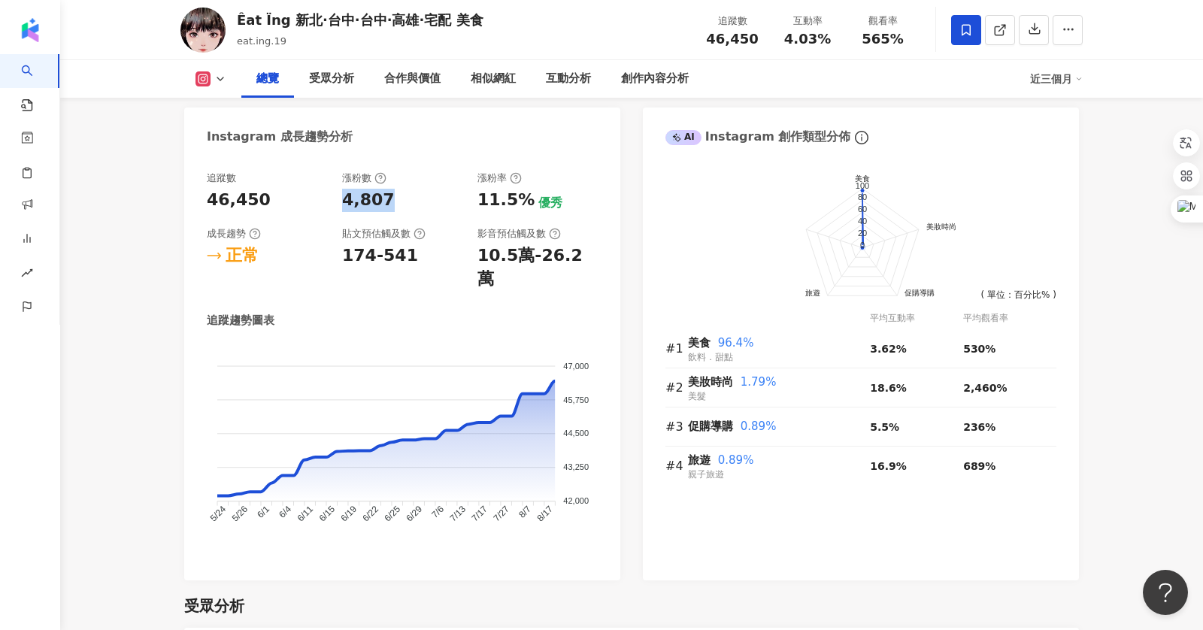
click at [440, 195] on div "4,807" at bounding box center [402, 200] width 120 height 23
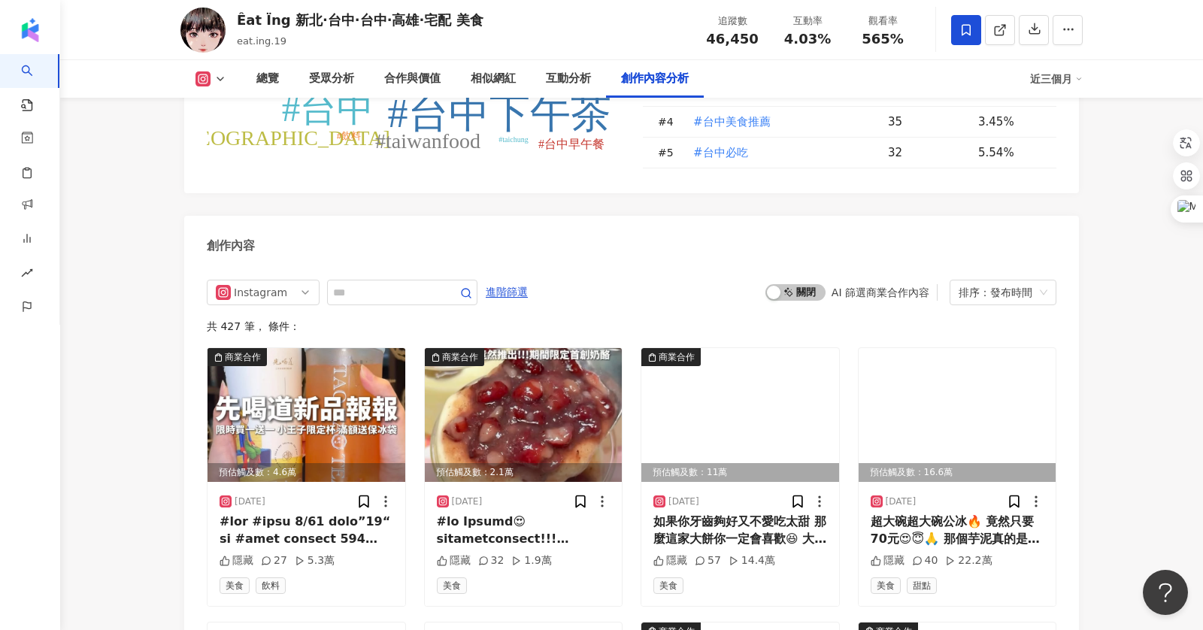
scroll to position [4507, 0]
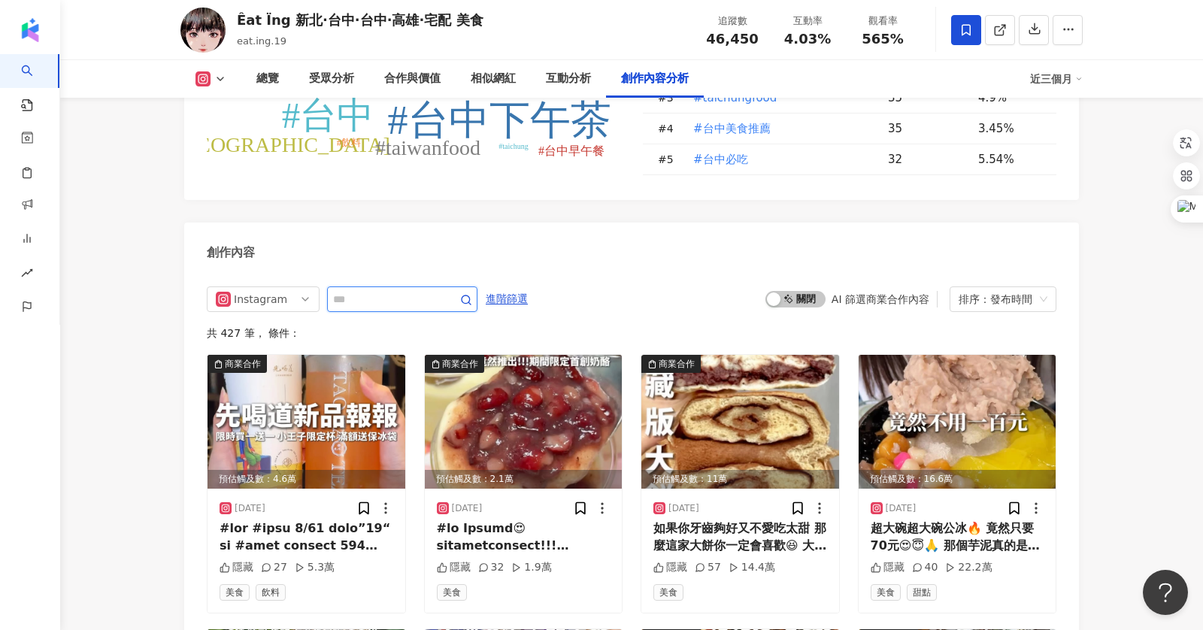
click at [375, 290] on input "text" at bounding box center [385, 299] width 105 height 18
type input "*"
type input "**"
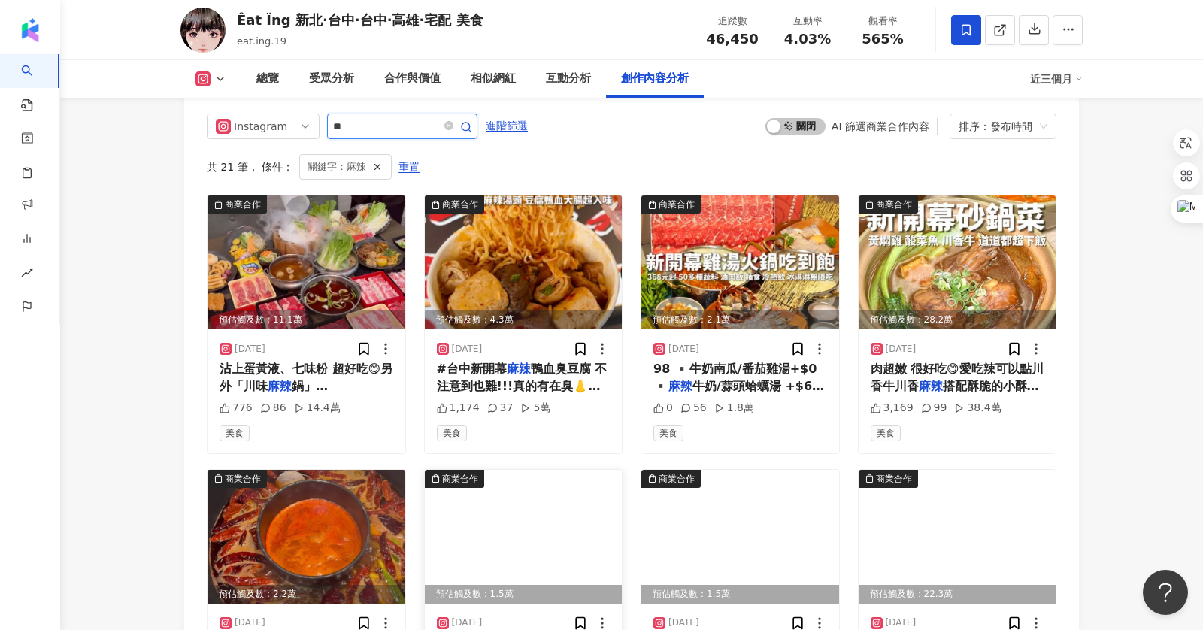
scroll to position [4707, 0]
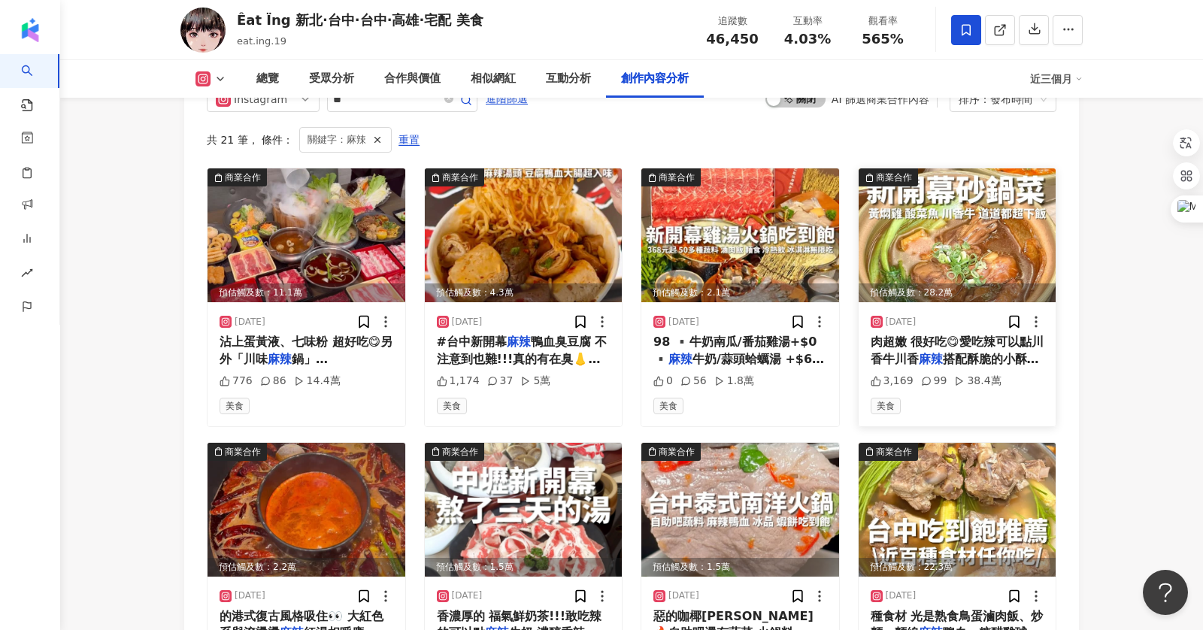
click at [965, 209] on img at bounding box center [957, 235] width 198 height 134
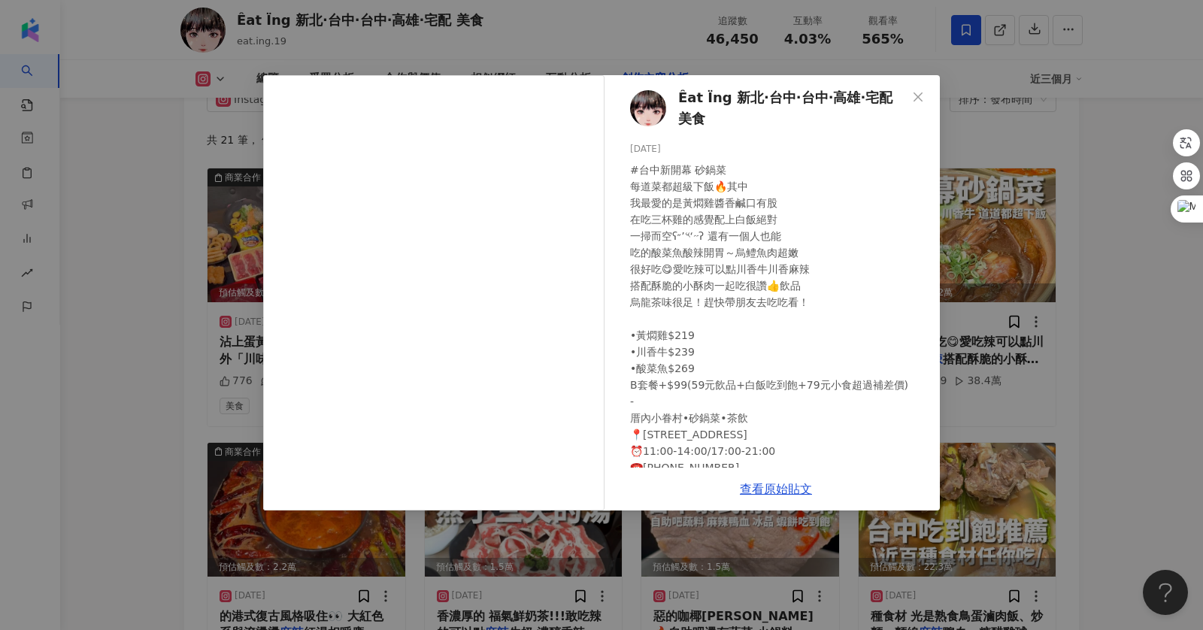
click at [1105, 305] on div "Êat Ïng 新北·台中·台中·高雄·宅配 美食 2025/6/17 #台中新開幕 砂鍋菜 每道菜都超級下飯🔥其中 我最愛的是黃燜雞醬香鹹口有股 在吃三…" at bounding box center [601, 315] width 1203 height 630
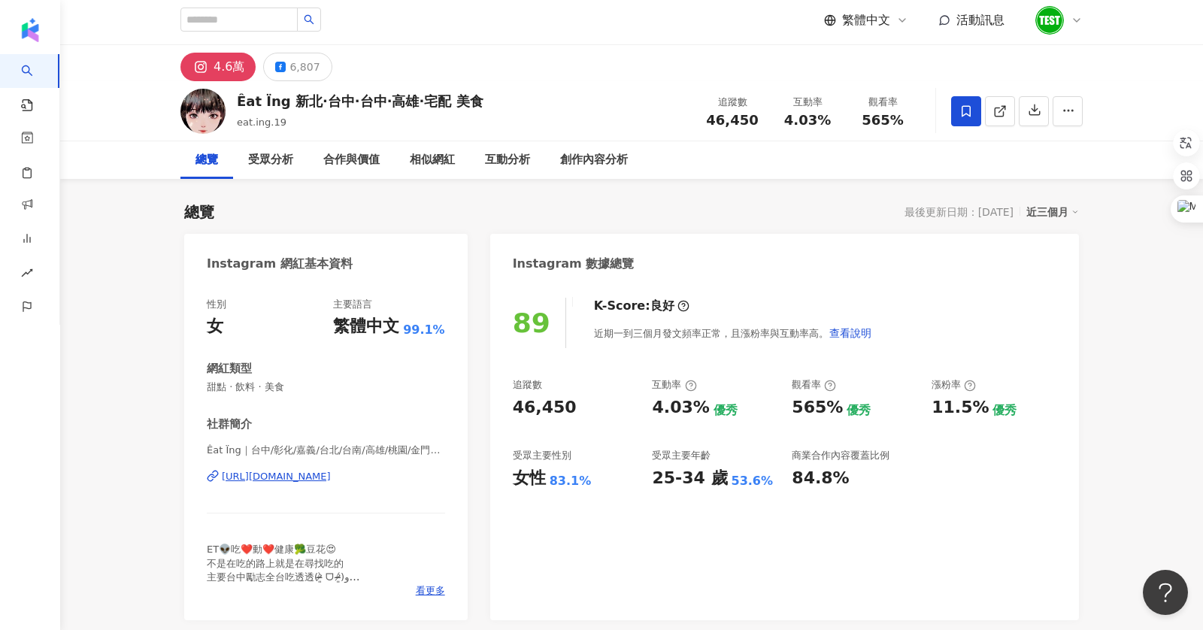
scroll to position [0, 0]
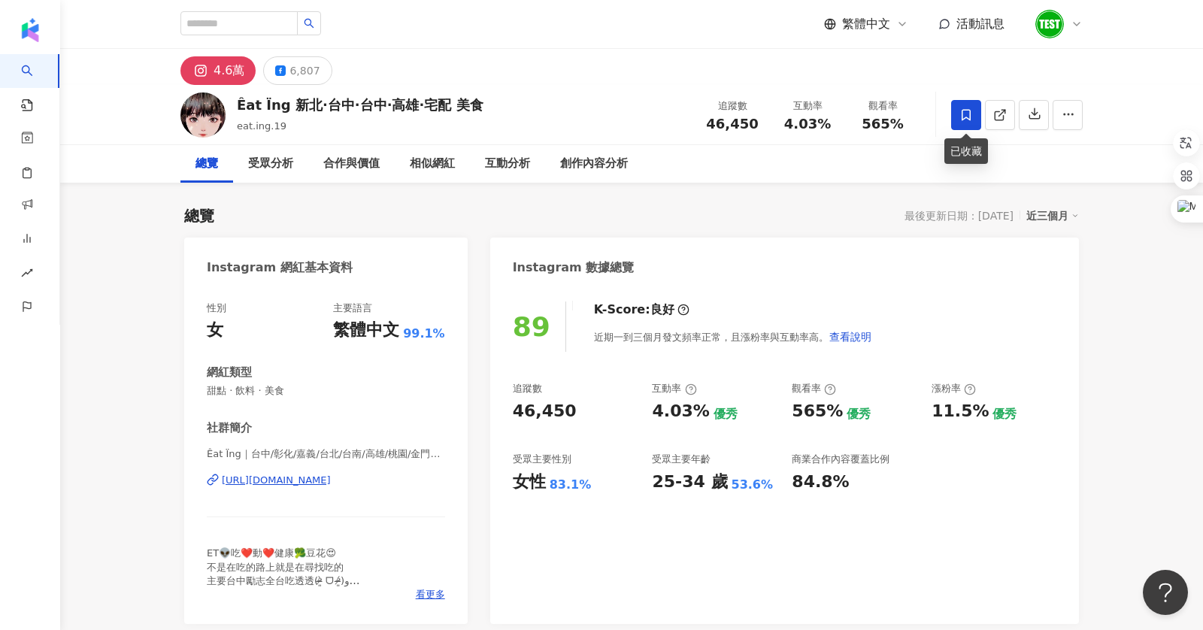
click at [969, 110] on icon at bounding box center [965, 114] width 9 height 11
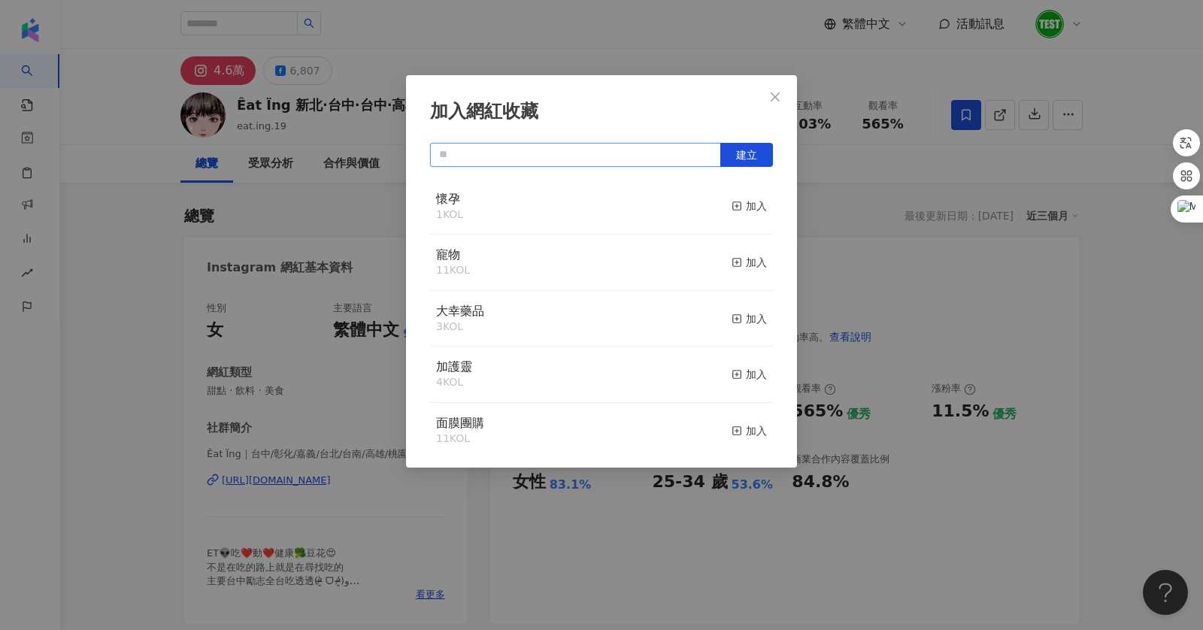
click at [562, 150] on input "text" at bounding box center [575, 155] width 291 height 24
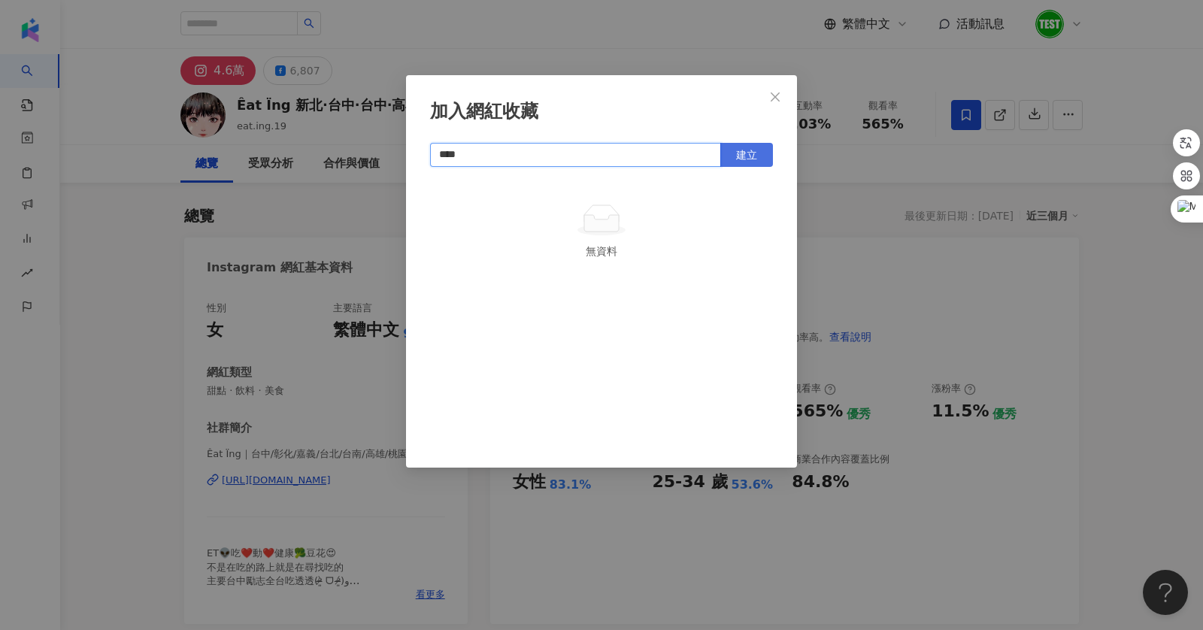
click at [745, 155] on span "建立" at bounding box center [746, 155] width 21 height 12
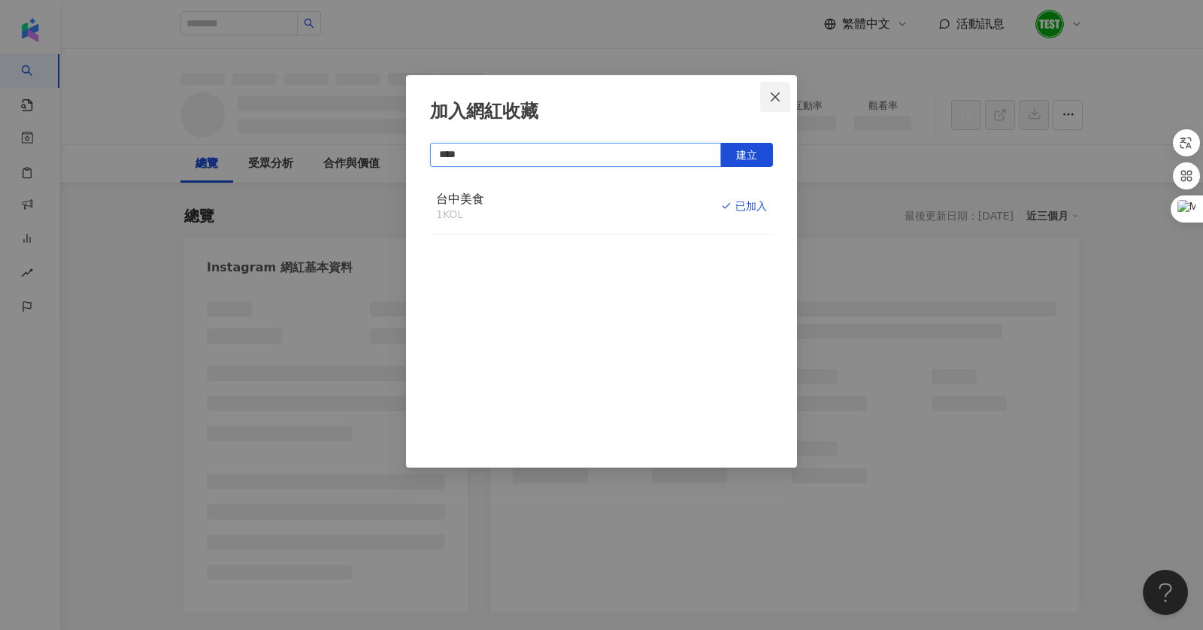
type input "****"
click at [773, 92] on icon "close" at bounding box center [775, 97] width 12 height 12
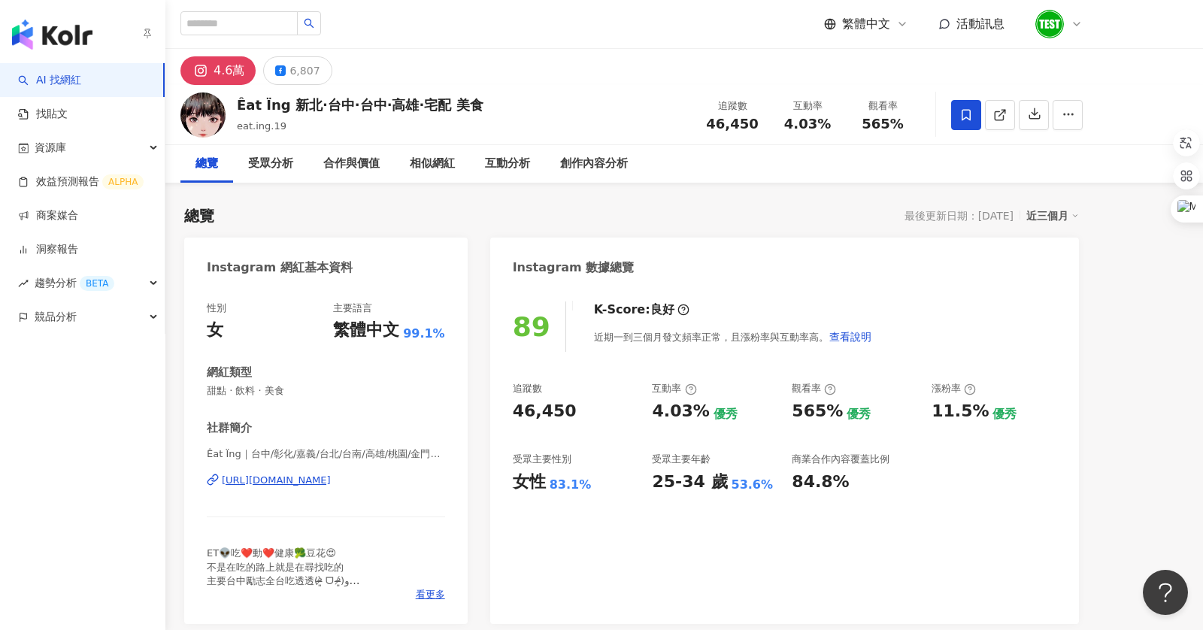
click at [22, 29] on img "button" at bounding box center [52, 35] width 80 height 30
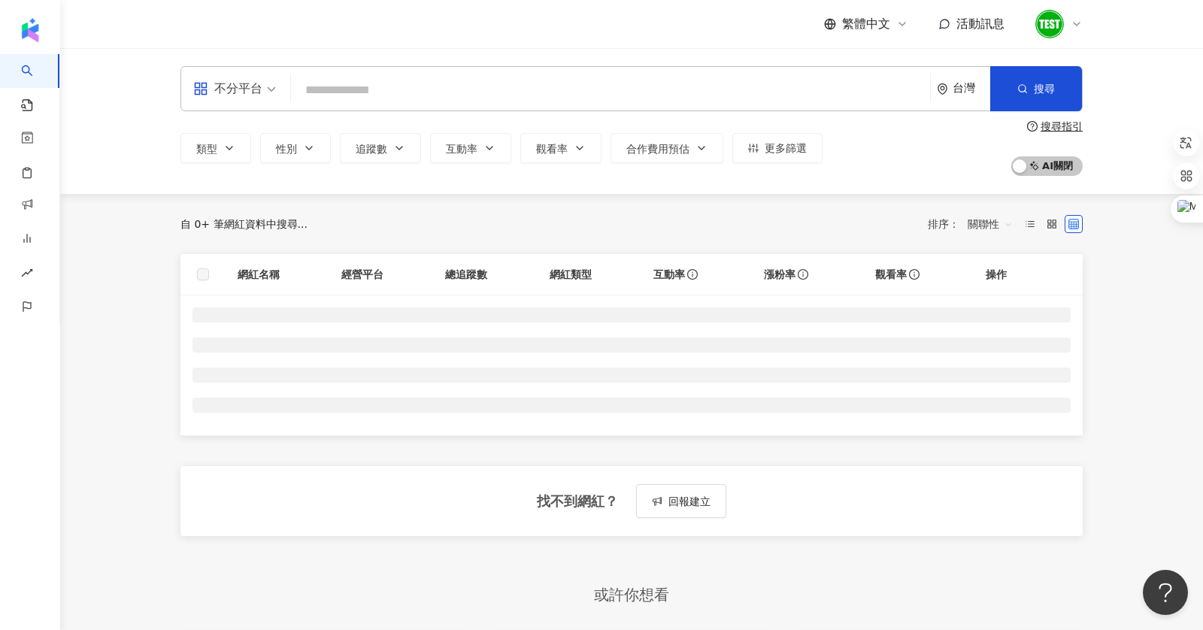
click at [421, 81] on input "search" at bounding box center [610, 90] width 627 height 29
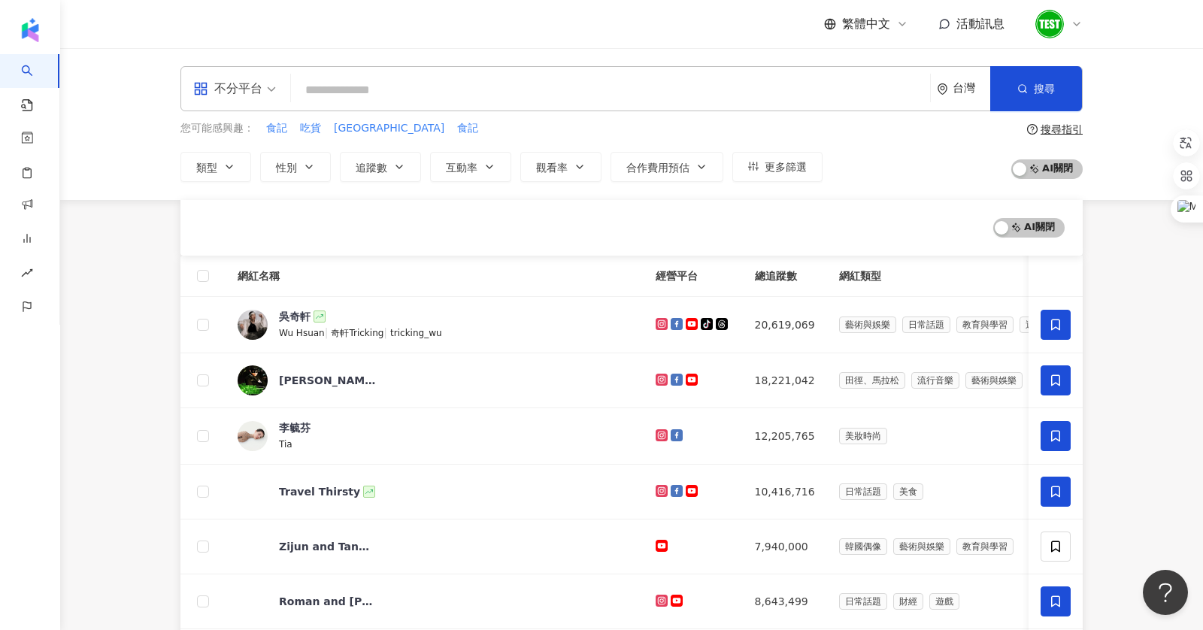
scroll to position [852, 0]
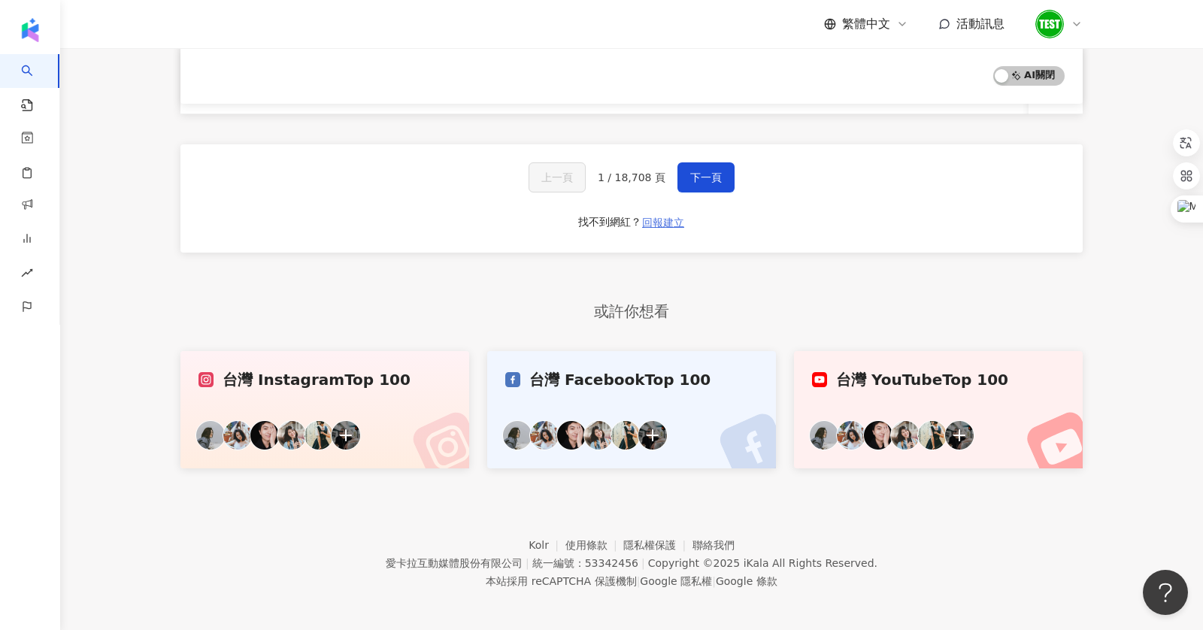
click at [662, 218] on span "回報建立" at bounding box center [663, 222] width 42 height 12
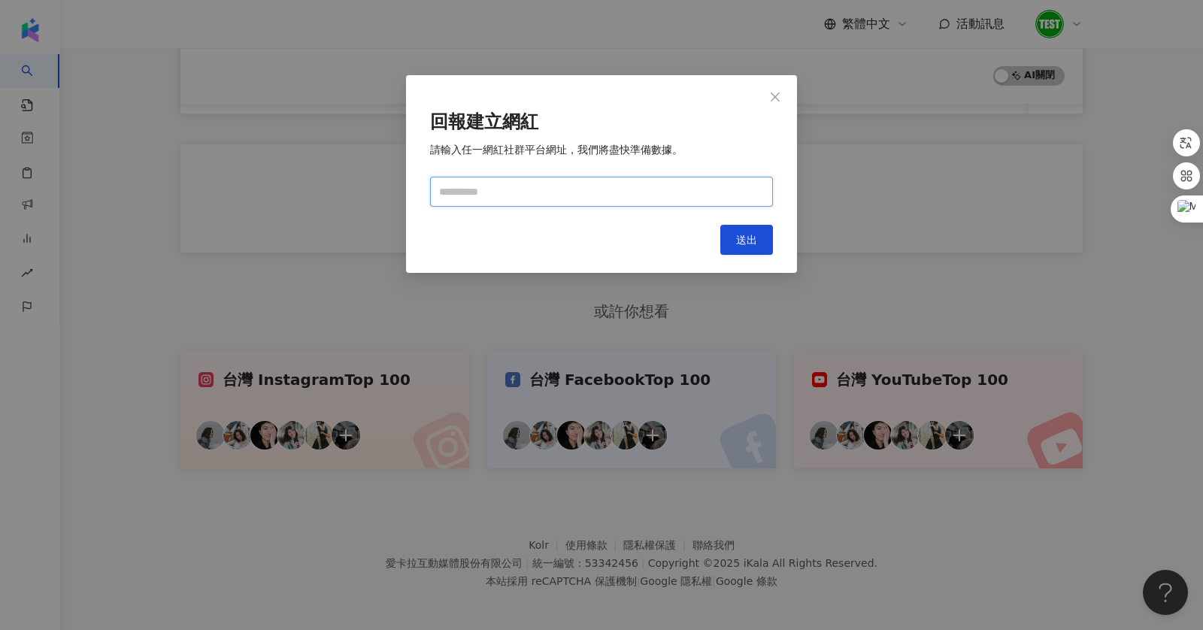
click at [625, 197] on input "text" at bounding box center [601, 192] width 343 height 30
click at [782, 101] on span "Close" at bounding box center [775, 97] width 30 height 12
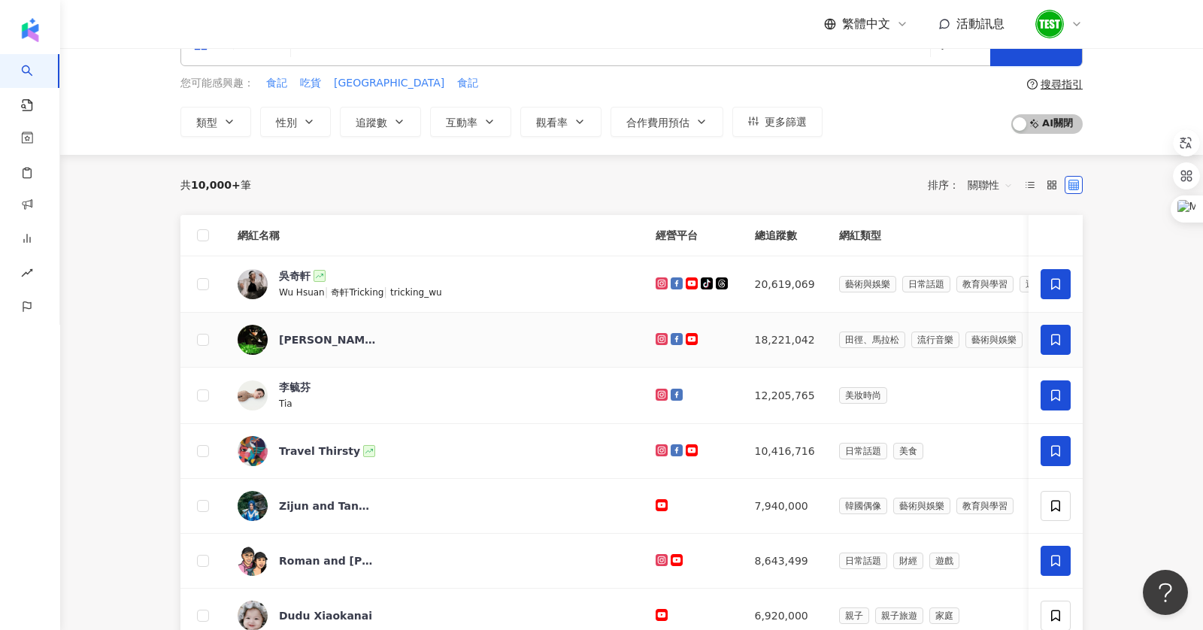
scroll to position [0, 0]
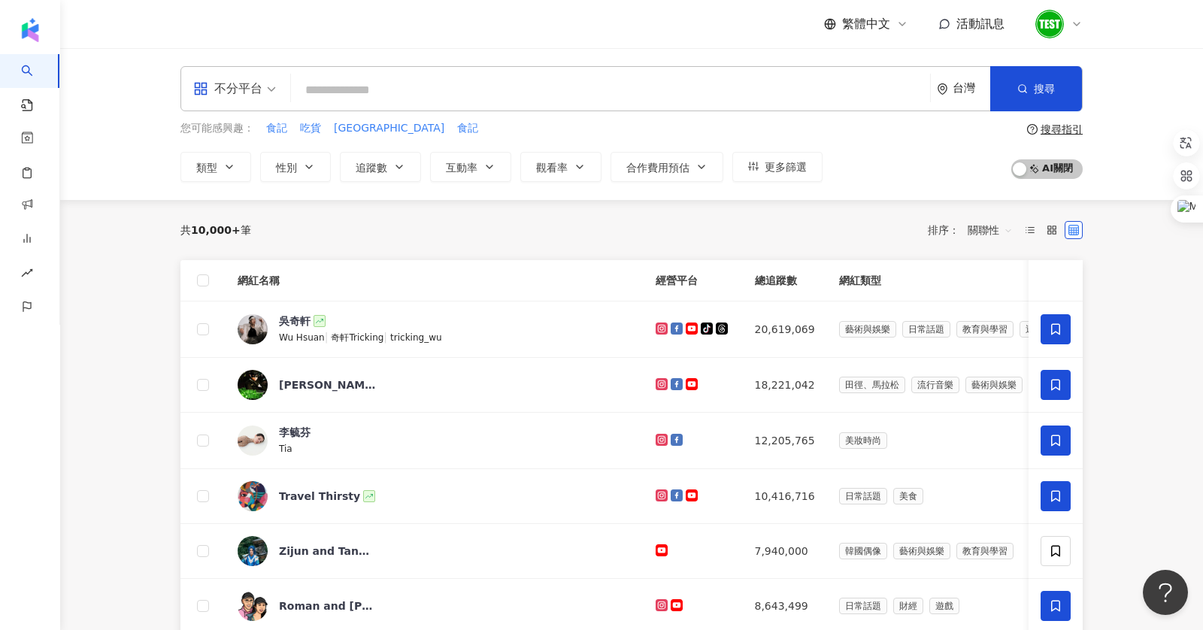
click at [456, 64] on div "不分平台 台灣 搜尋 您可能感興趣： 食記 吃貨 南屯 食記 類型 性別 追蹤數 互動率 觀看率 合作費用預估 更多篩選 搜尋指引 AI 開啟 AI 關閉" at bounding box center [631, 124] width 1142 height 152
click at [440, 89] on input "search" at bounding box center [610, 90] width 627 height 29
click at [477, 87] on input "search" at bounding box center [610, 90] width 627 height 29
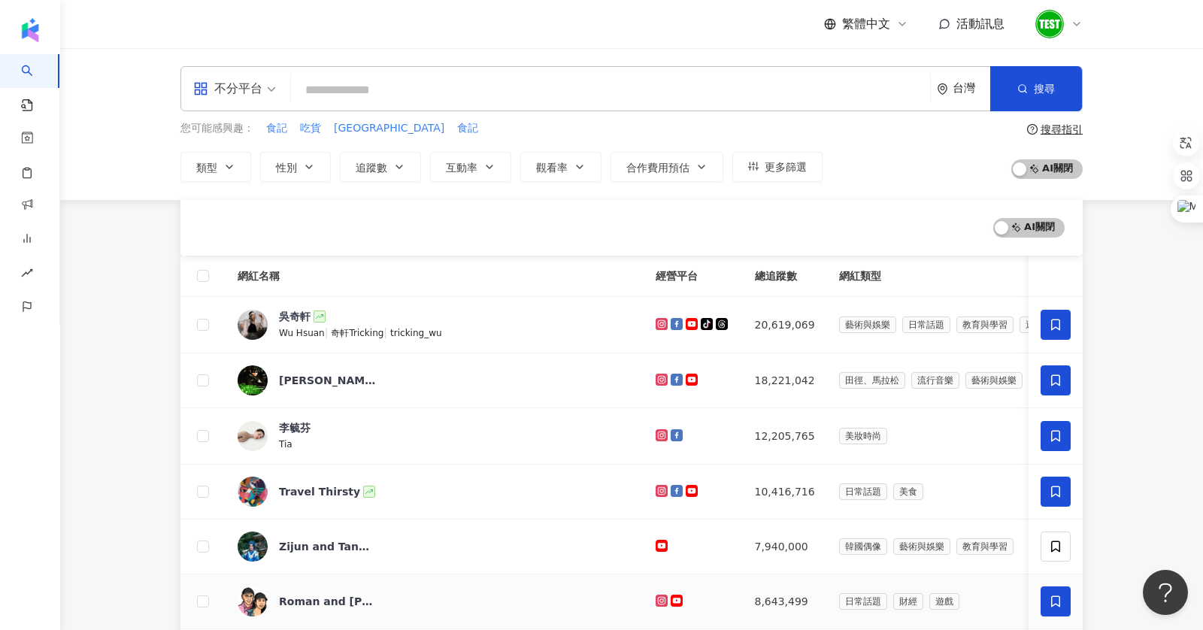
scroll to position [852, 0]
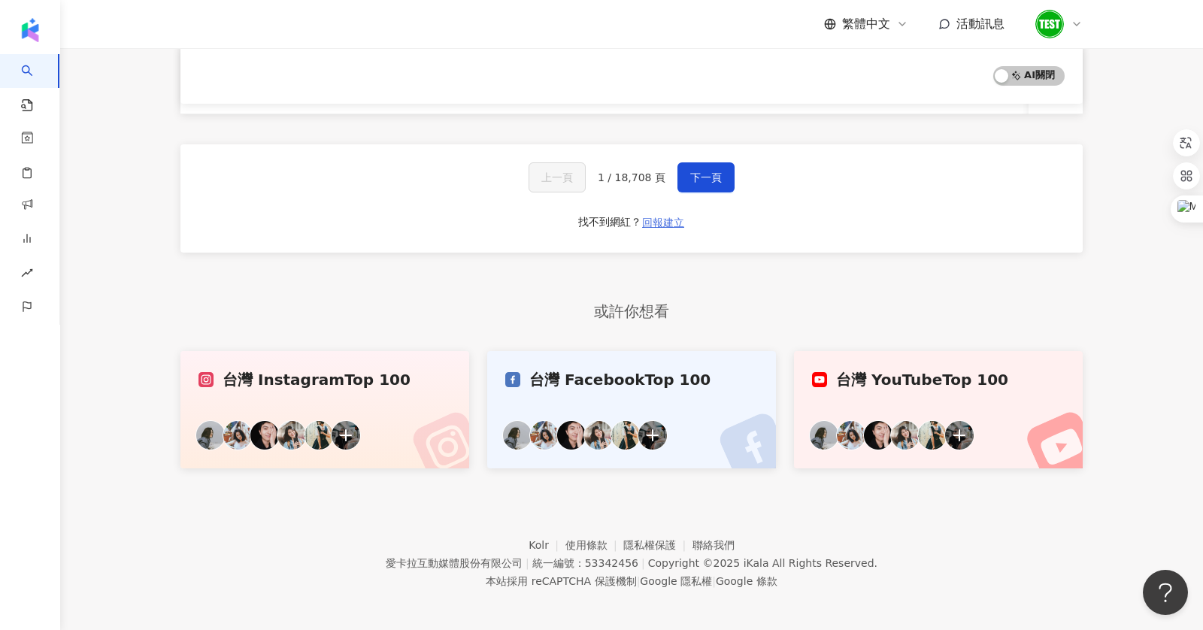
click at [676, 210] on button "回報建立" at bounding box center [663, 222] width 44 height 24
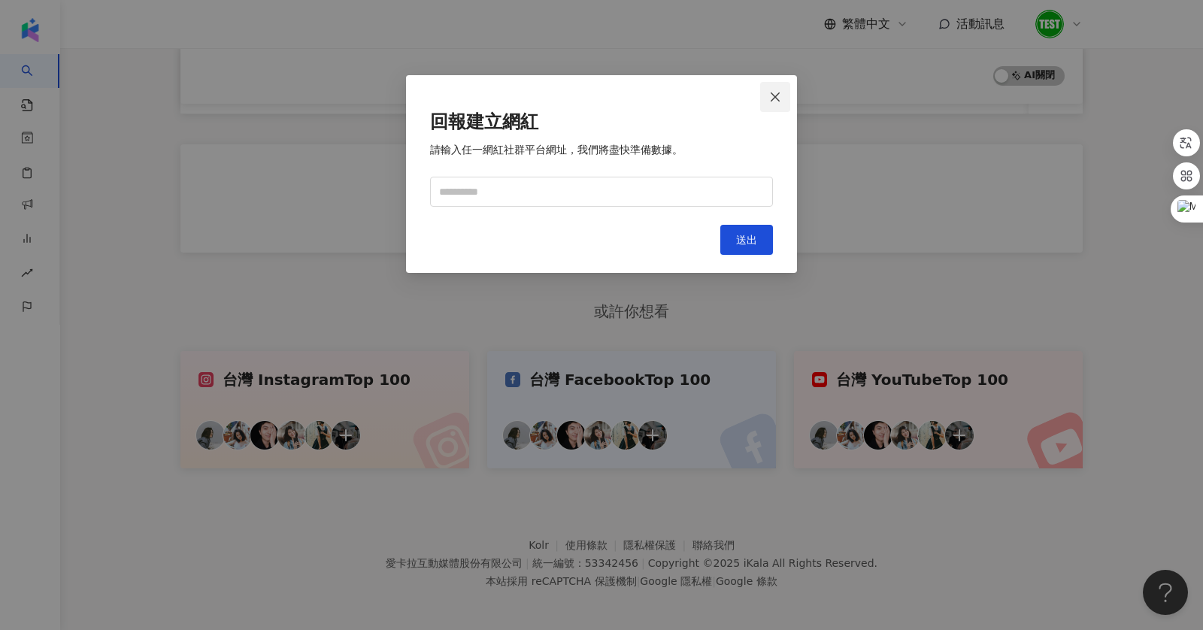
click at [764, 96] on span "Close" at bounding box center [775, 97] width 30 height 12
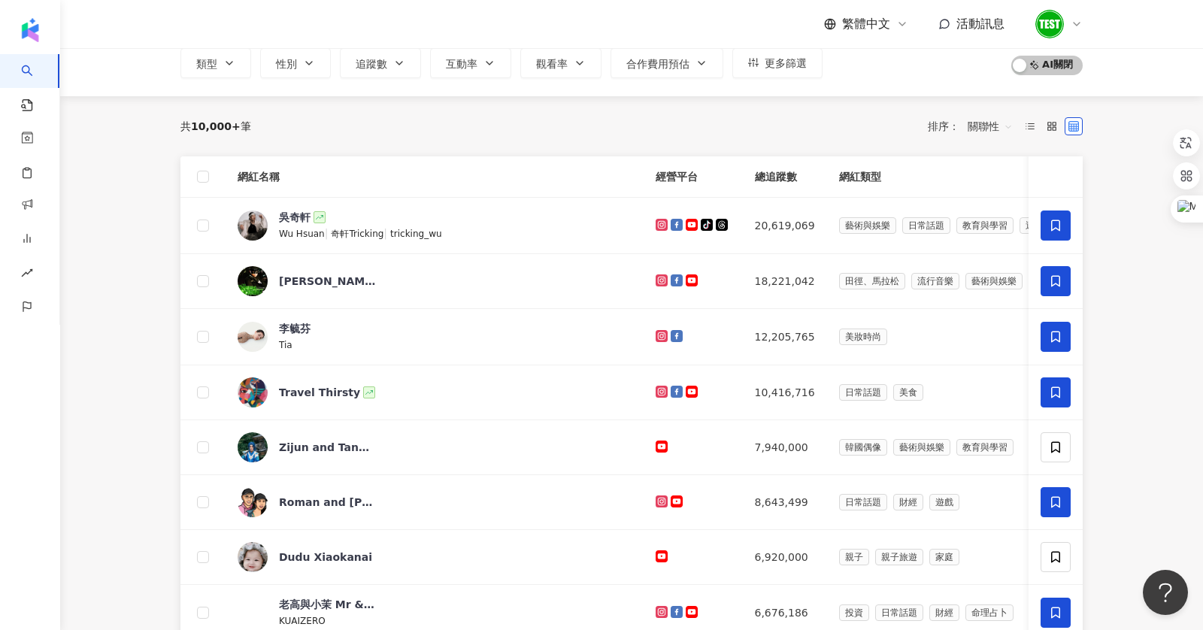
scroll to position [0, 0]
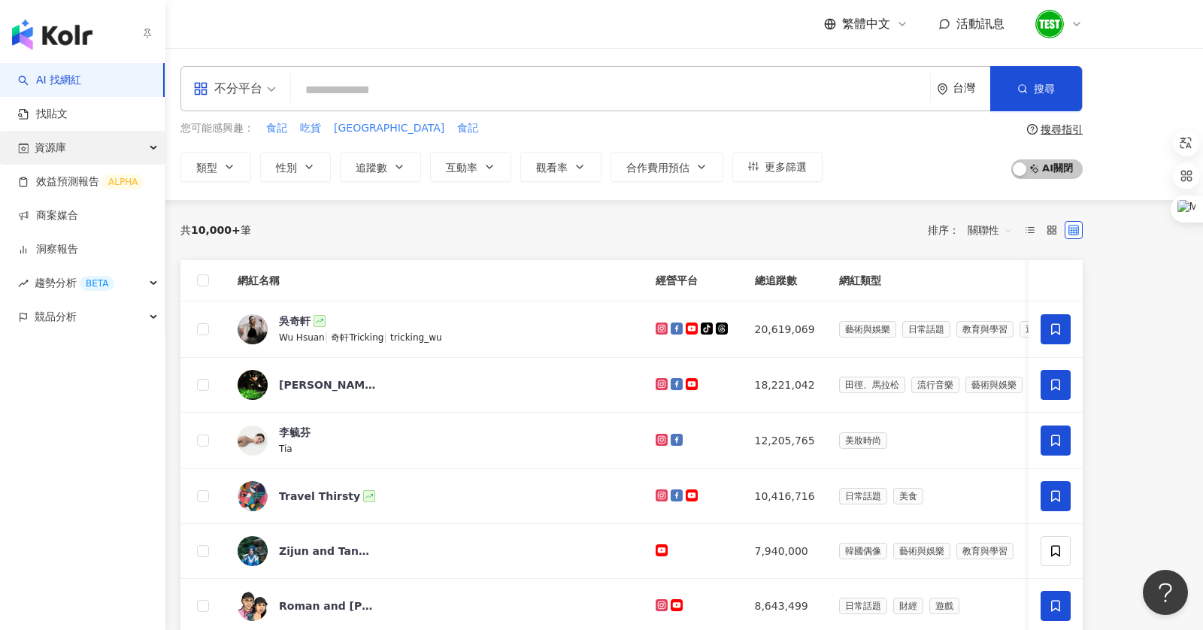
click at [79, 147] on div "資源庫" at bounding box center [82, 148] width 165 height 34
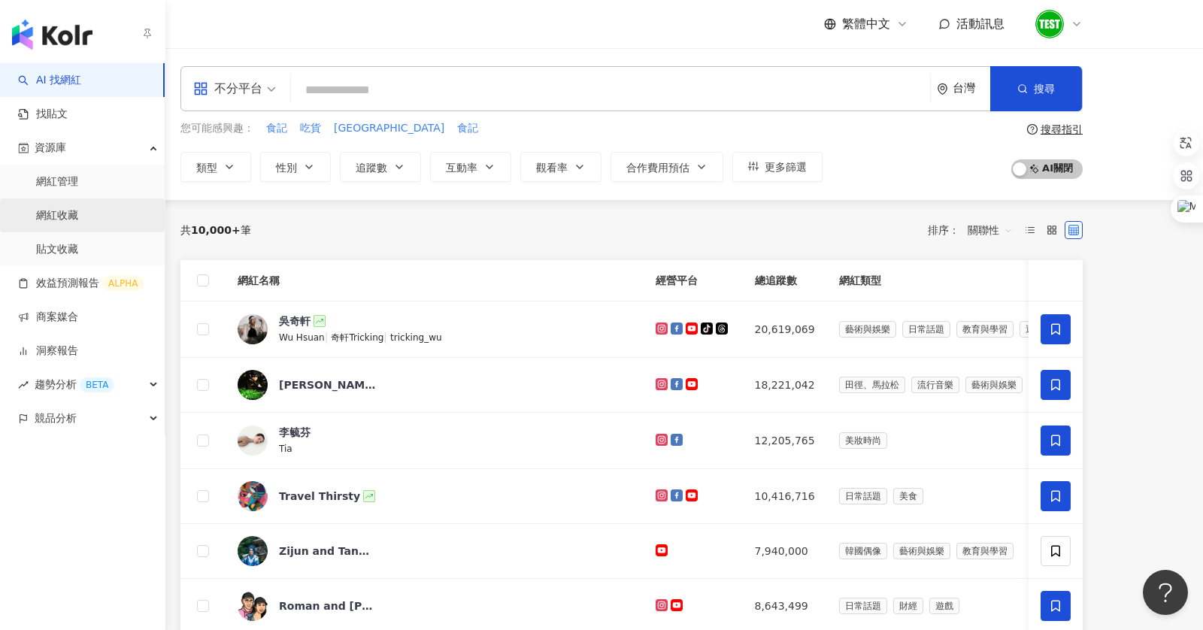
click at [78, 220] on link "網紅收藏" at bounding box center [57, 215] width 42 height 15
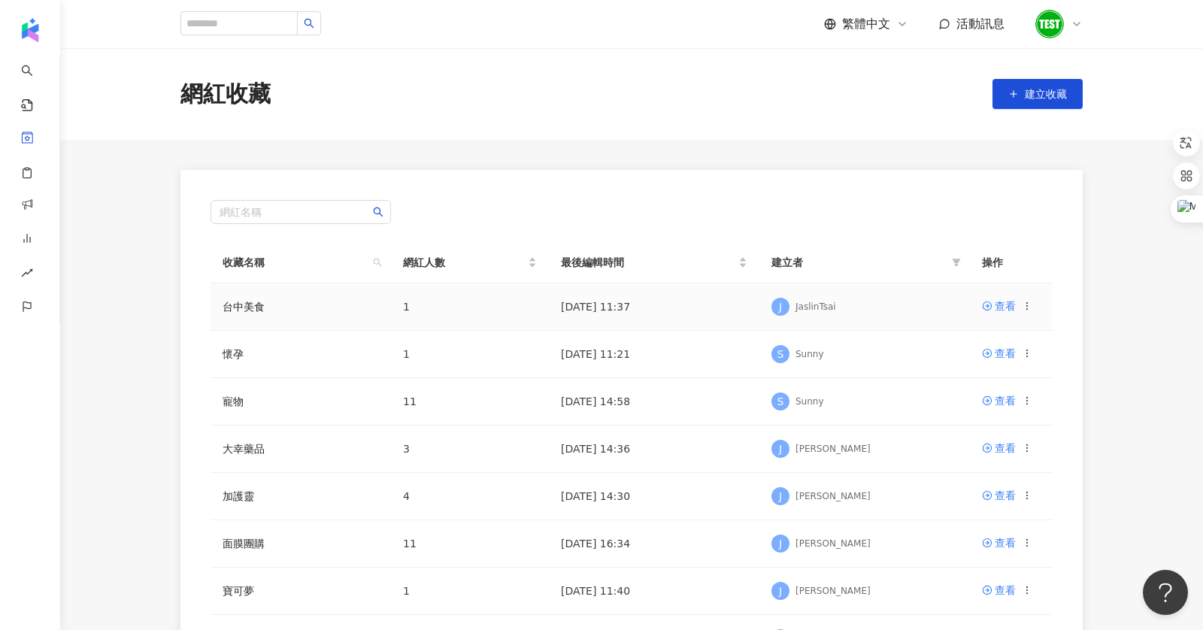
click at [253, 315] on td "台中美食" at bounding box center [300, 306] width 180 height 47
click at [235, 401] on link "寵物" at bounding box center [232, 401] width 21 height 12
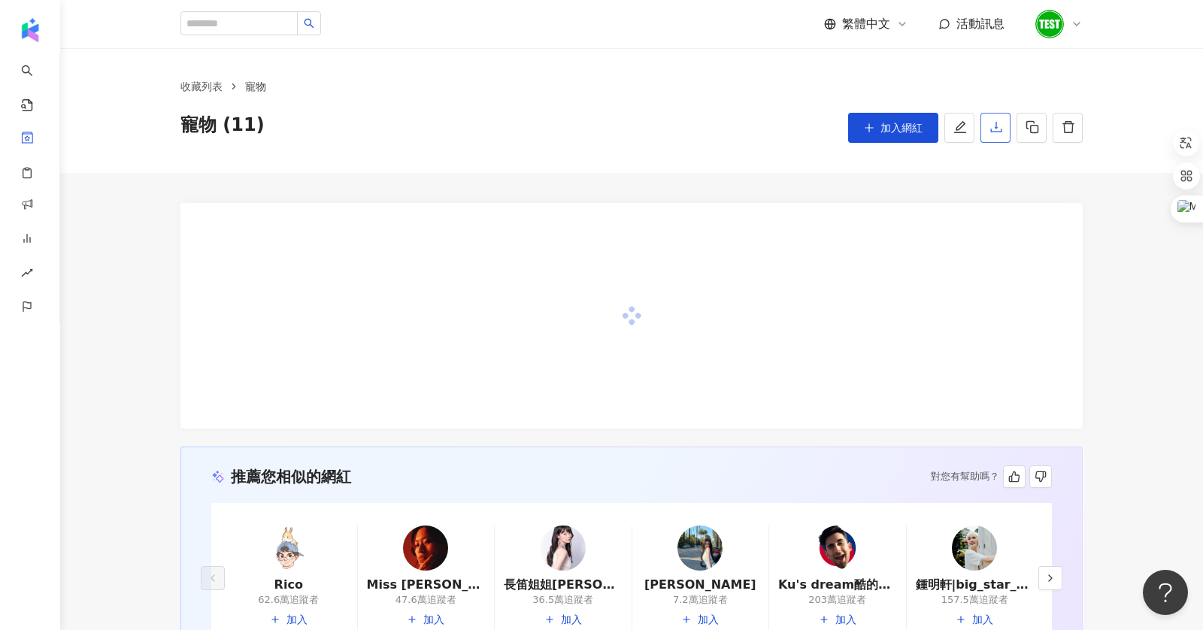
click at [994, 123] on icon "download" at bounding box center [995, 127] width 11 height 11
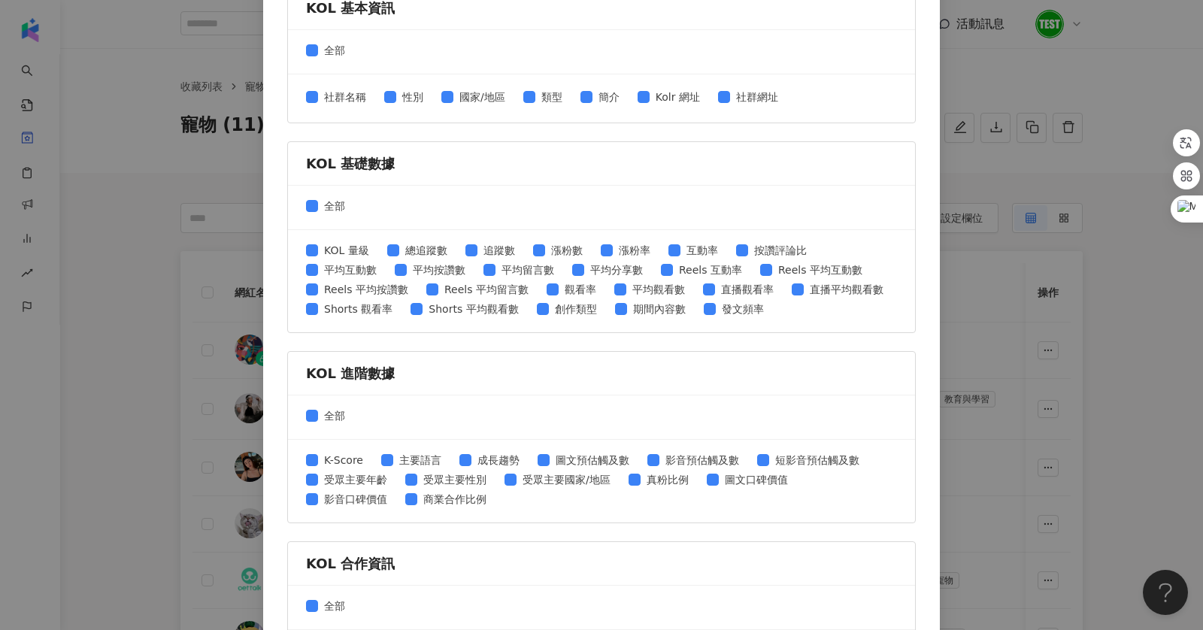
scroll to position [529, 0]
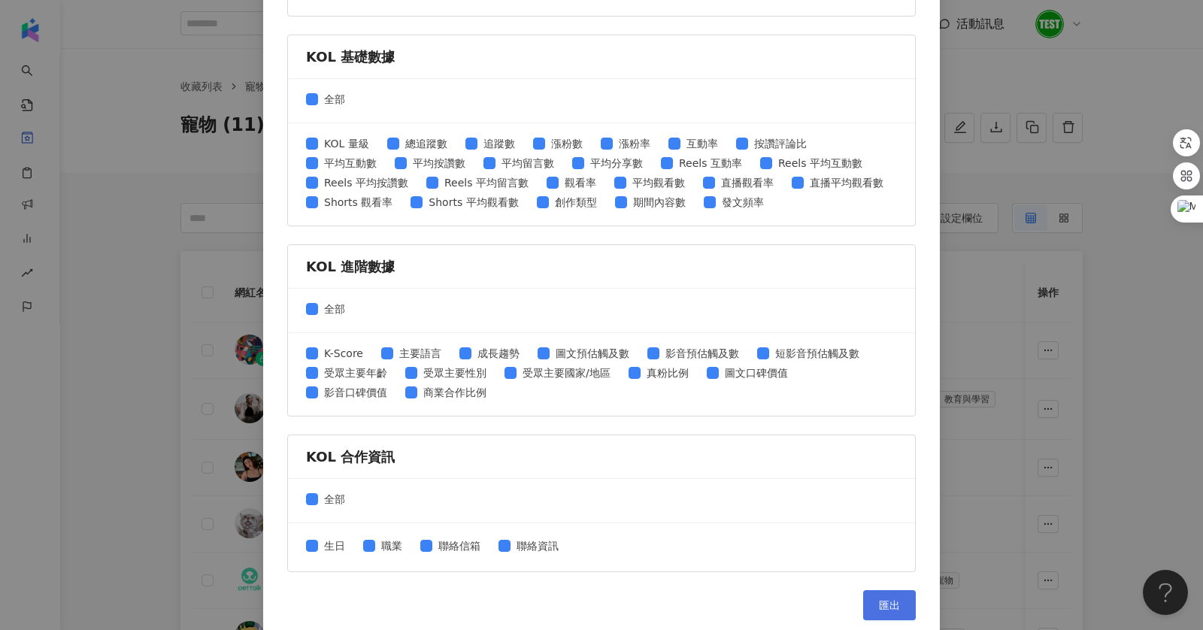
click at [889, 599] on span "匯出" at bounding box center [889, 605] width 21 height 12
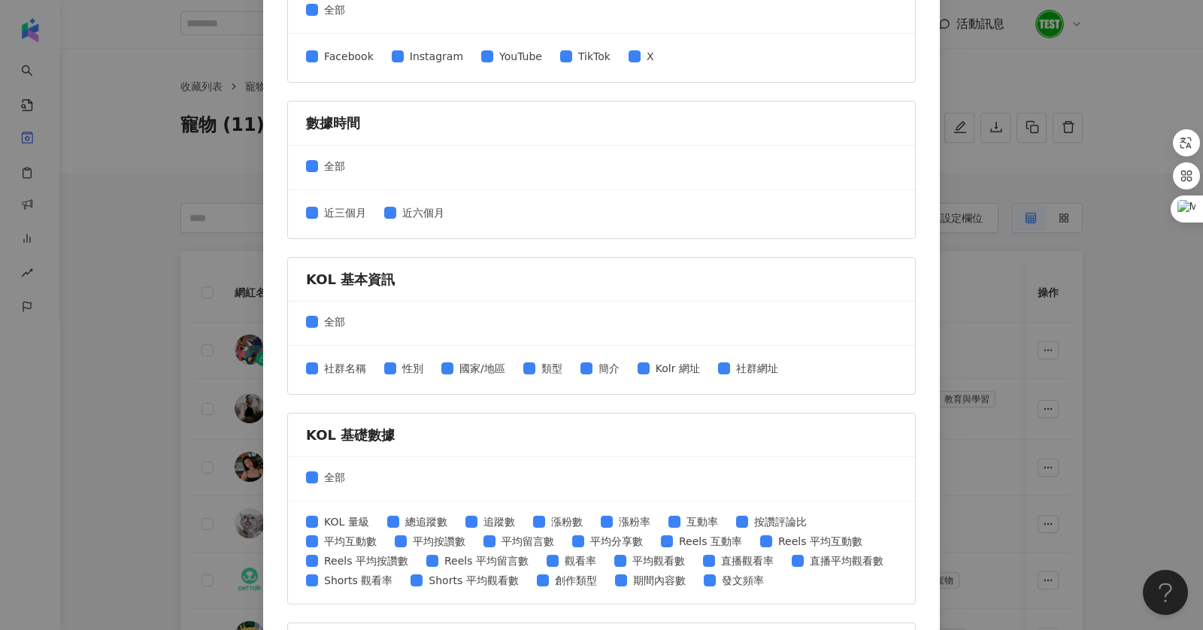
scroll to position [0, 0]
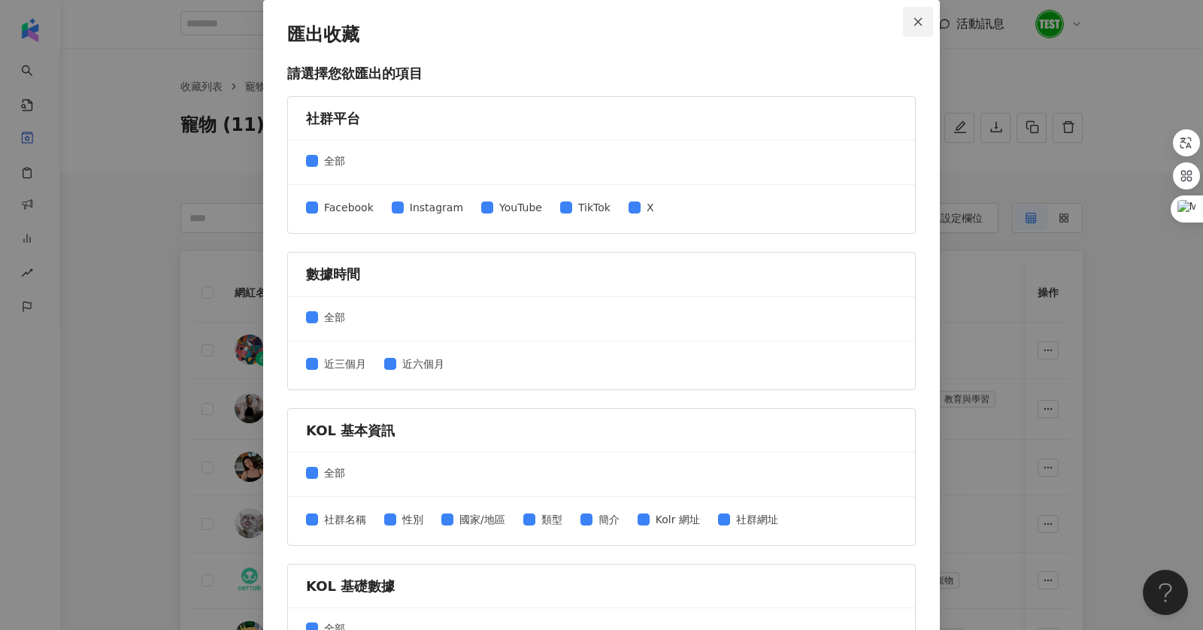
click at [918, 21] on icon "close" at bounding box center [918, 21] width 8 height 8
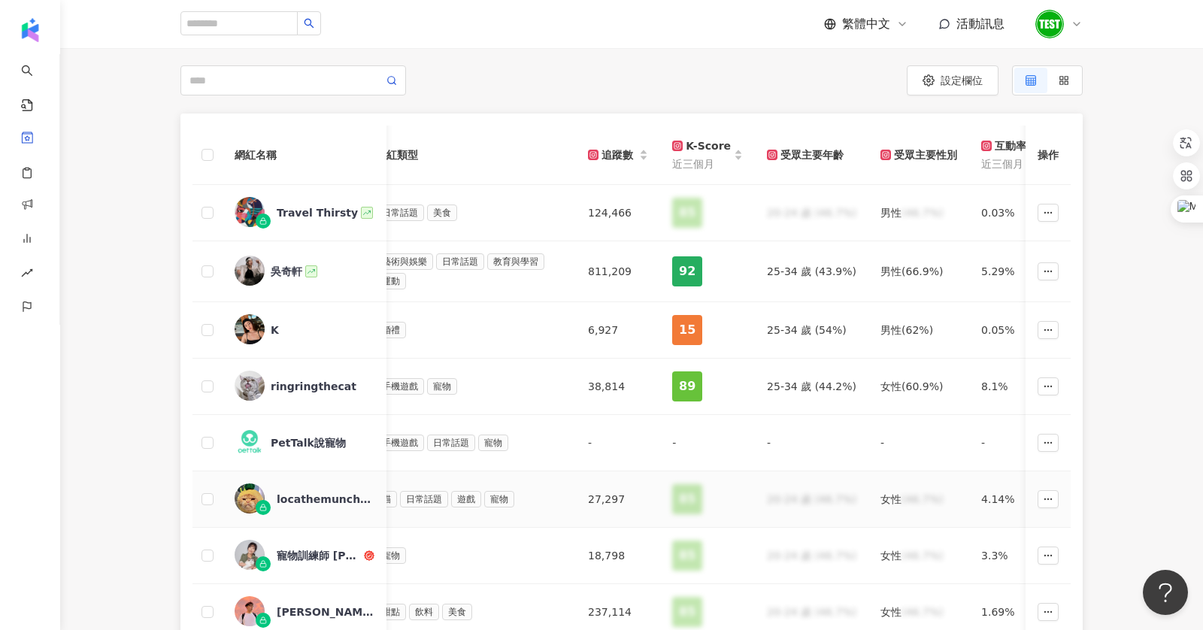
scroll to position [0, 457]
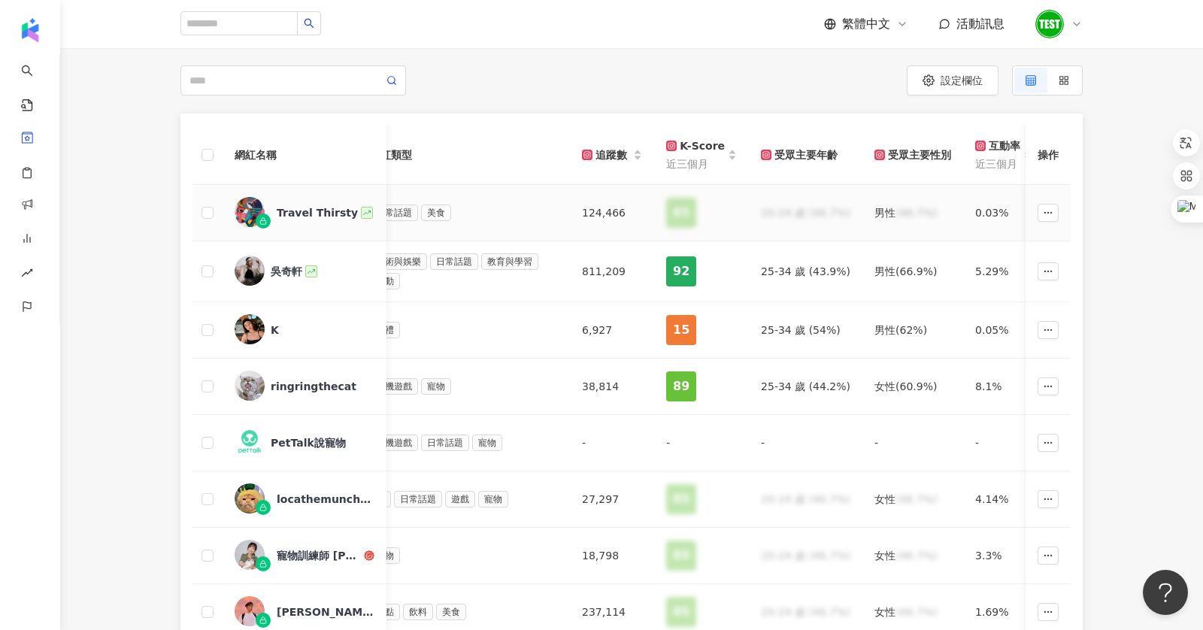
click at [304, 219] on div "Travel Thirsty" at bounding box center [317, 212] width 81 height 15
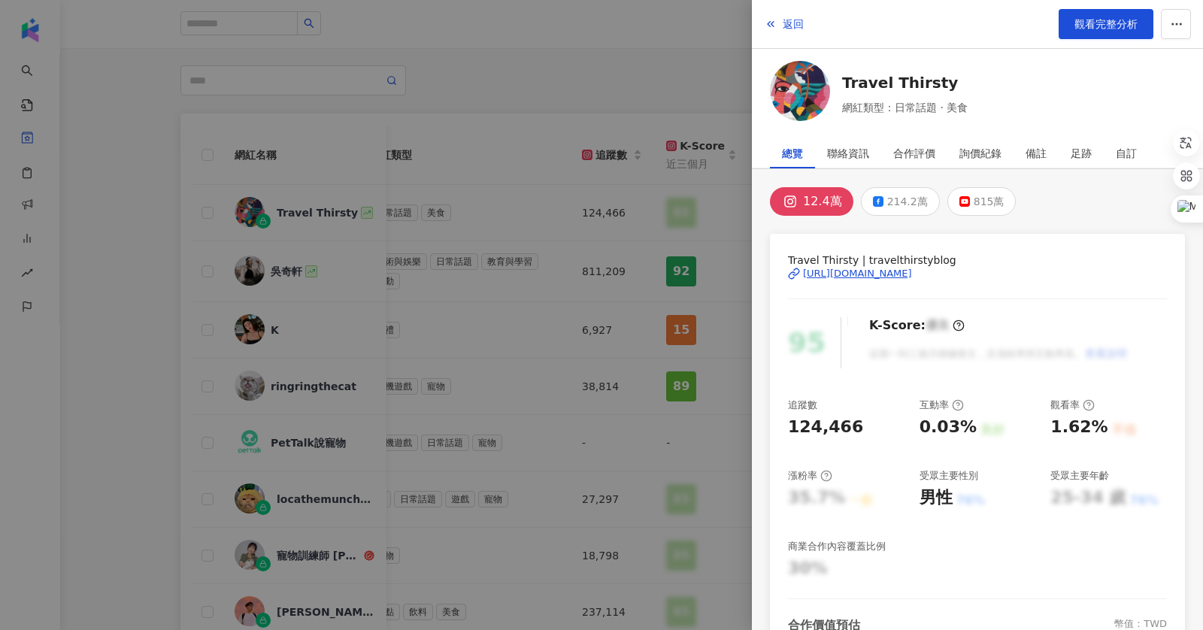
click at [304, 219] on div at bounding box center [601, 315] width 1203 height 630
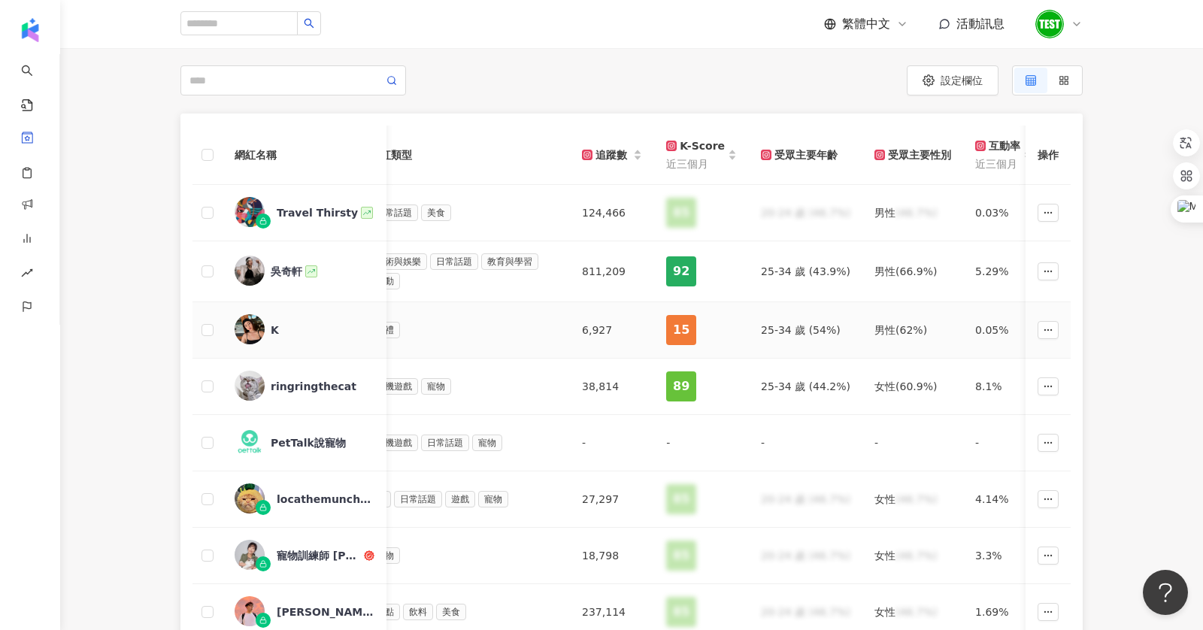
click at [273, 325] on div "K" at bounding box center [275, 329] width 8 height 15
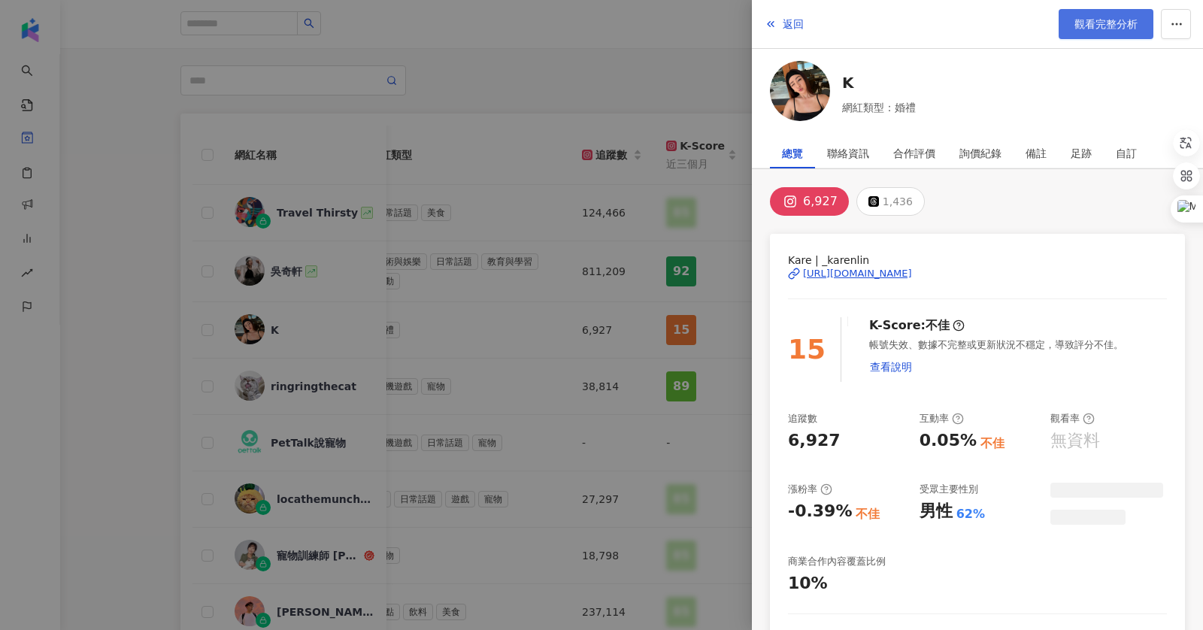
click at [1102, 11] on link "觀看完整分析" at bounding box center [1105, 24] width 95 height 30
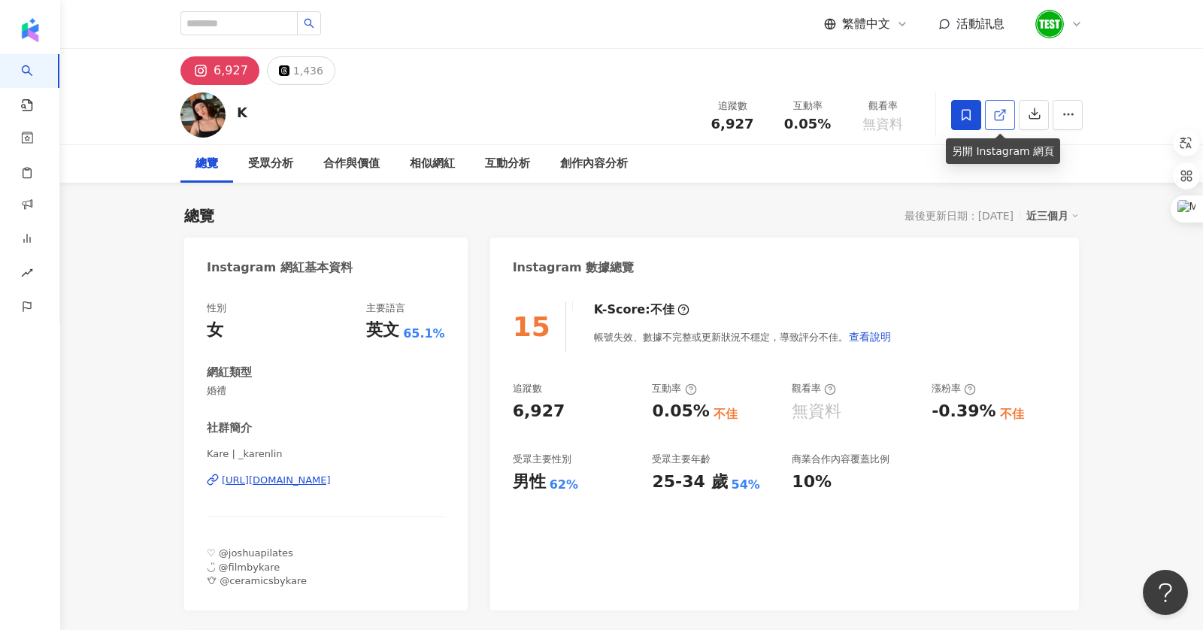
click at [1003, 113] on icon at bounding box center [1000, 115] width 14 height 14
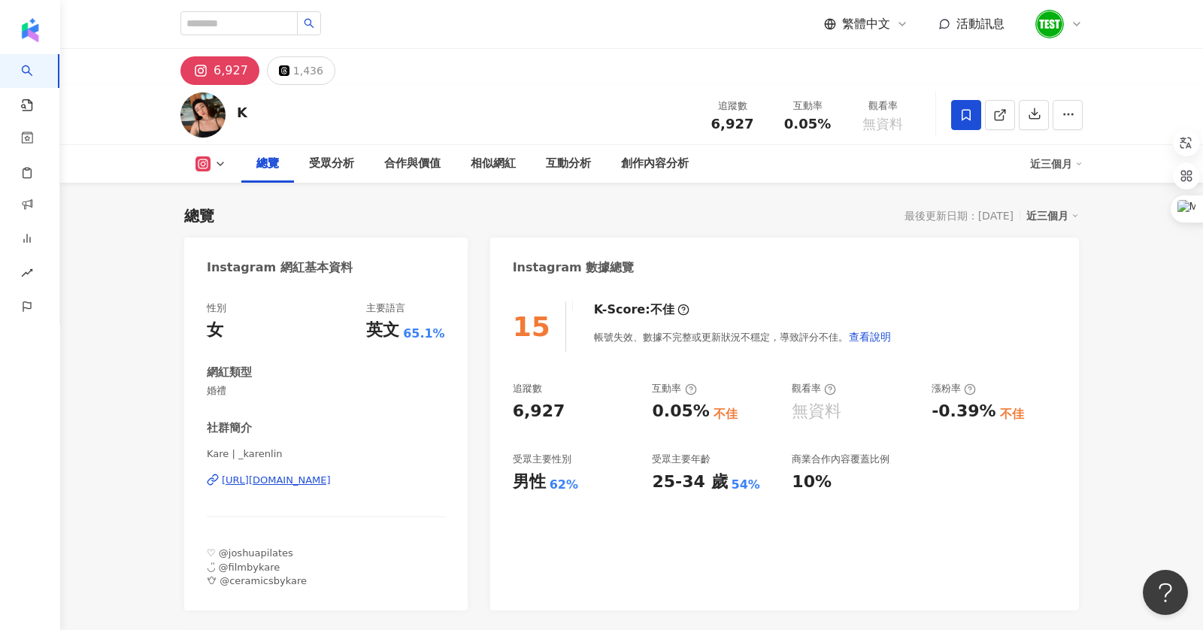
scroll to position [936, 0]
